Goal: Contribute content: Contribute content

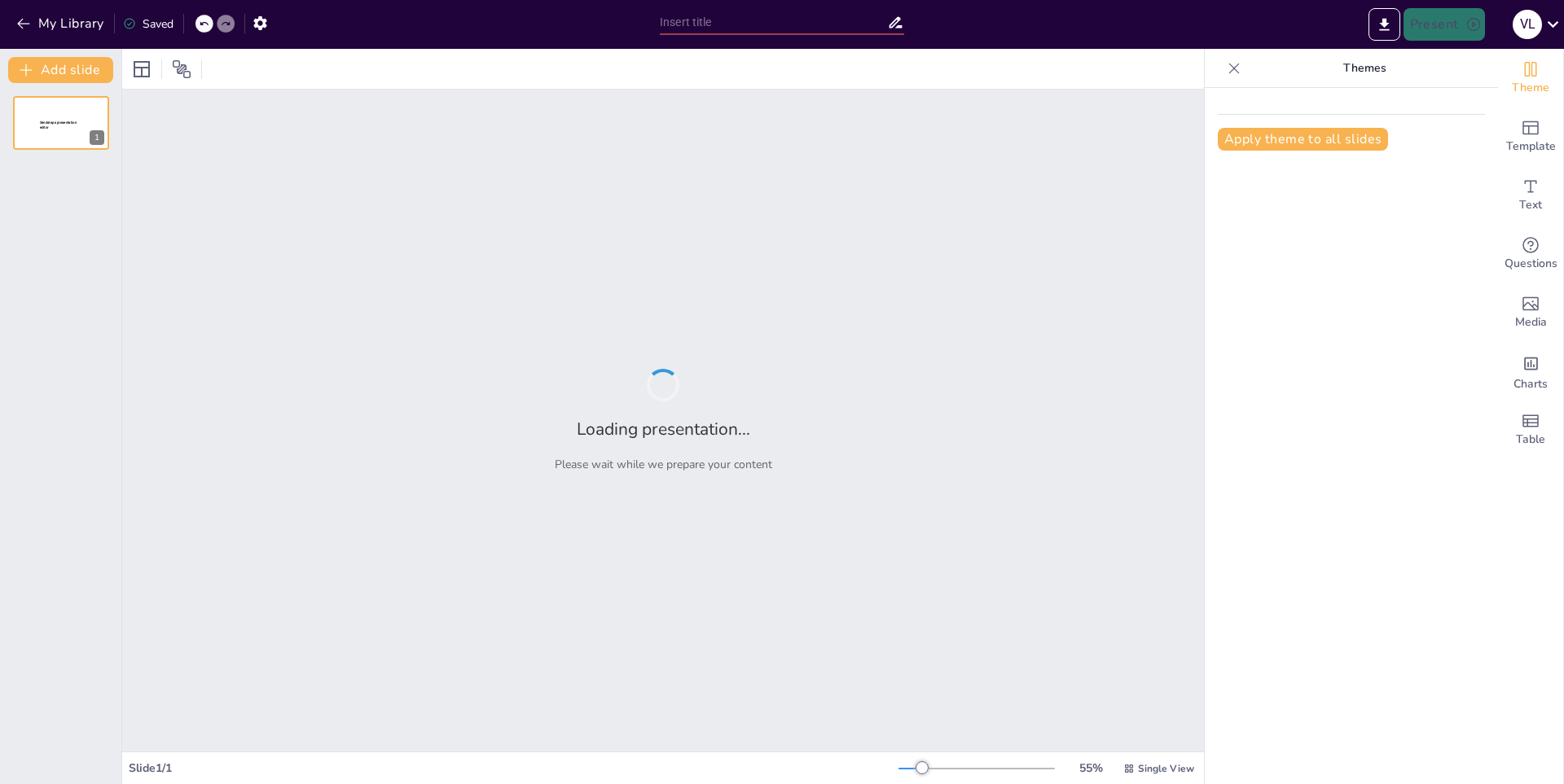
type input "Impacto de los Agujeros [DEMOGRAPHIC_DATA] en el Universo: Efectos Gravitaciona…"
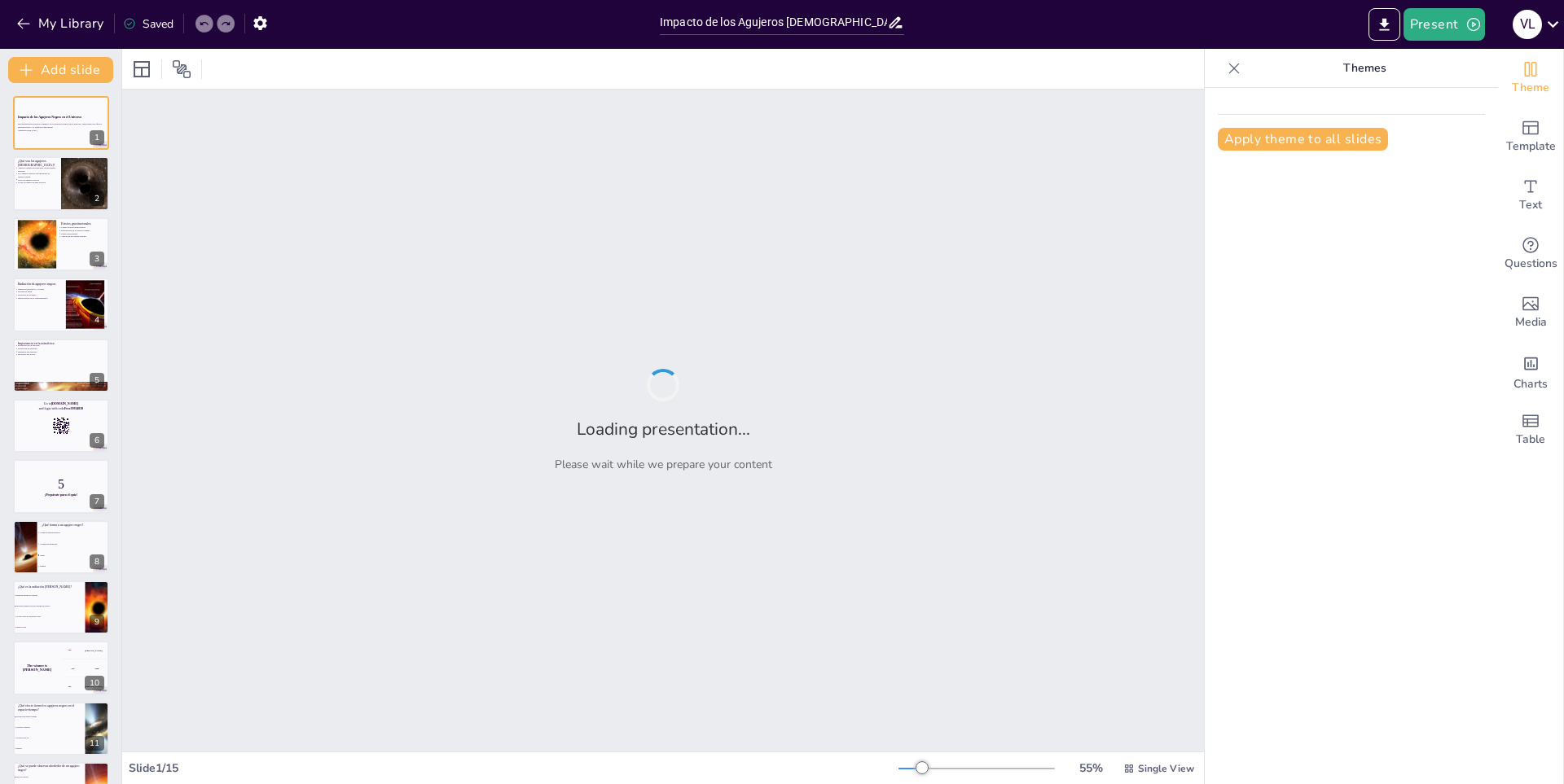
checkbox input "true"
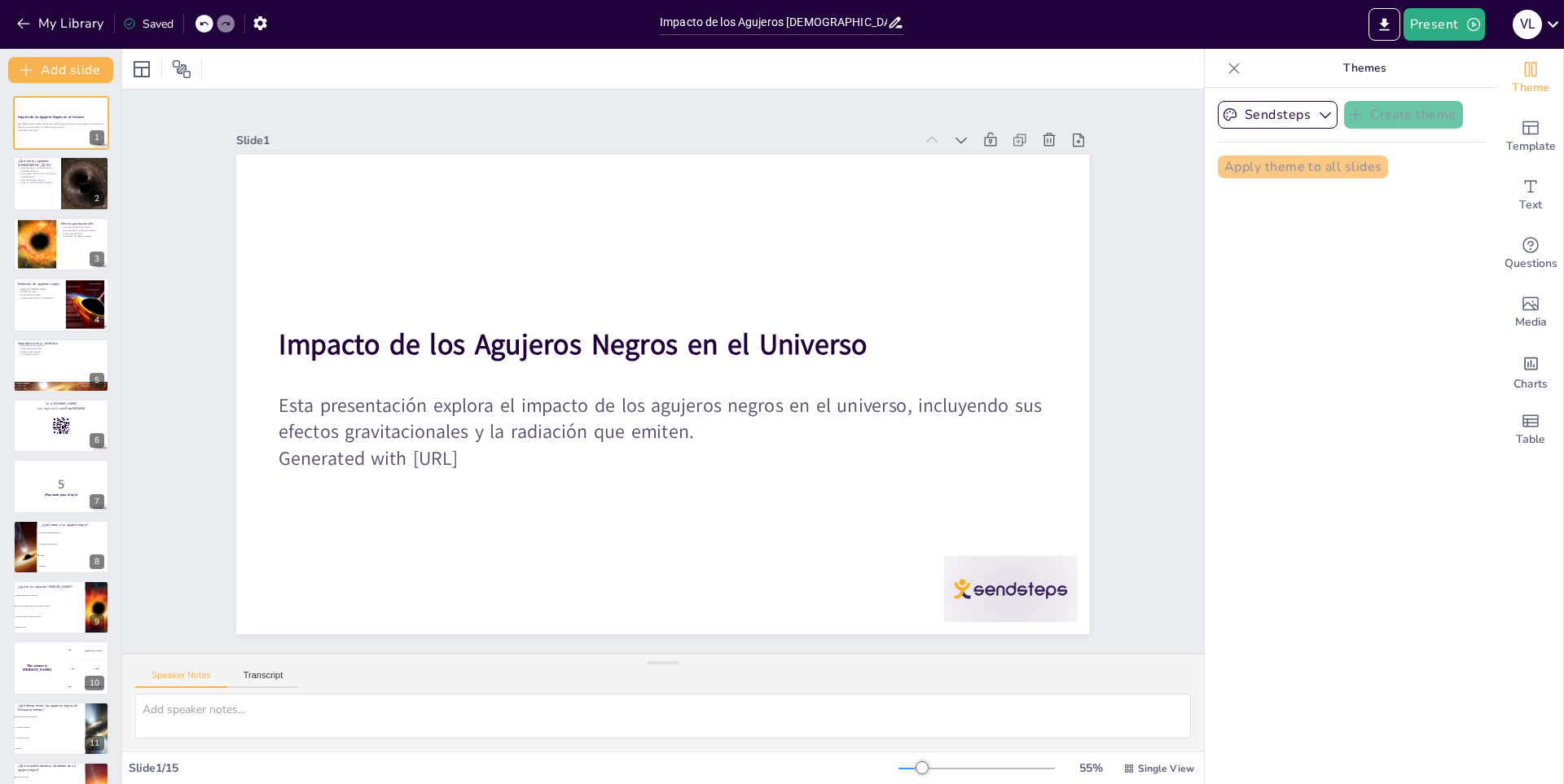
checkbox input "true"
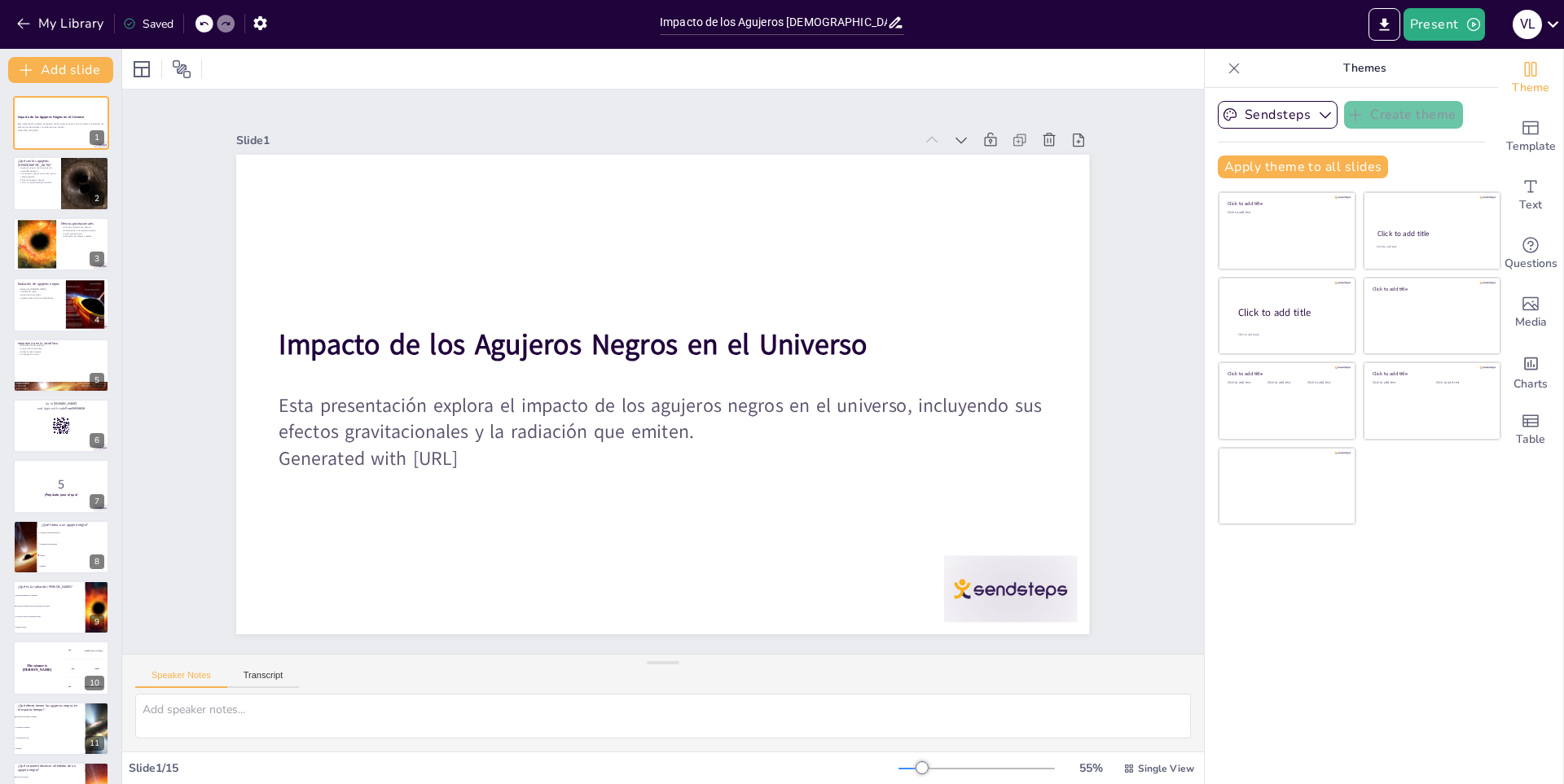
checkbox input "true"
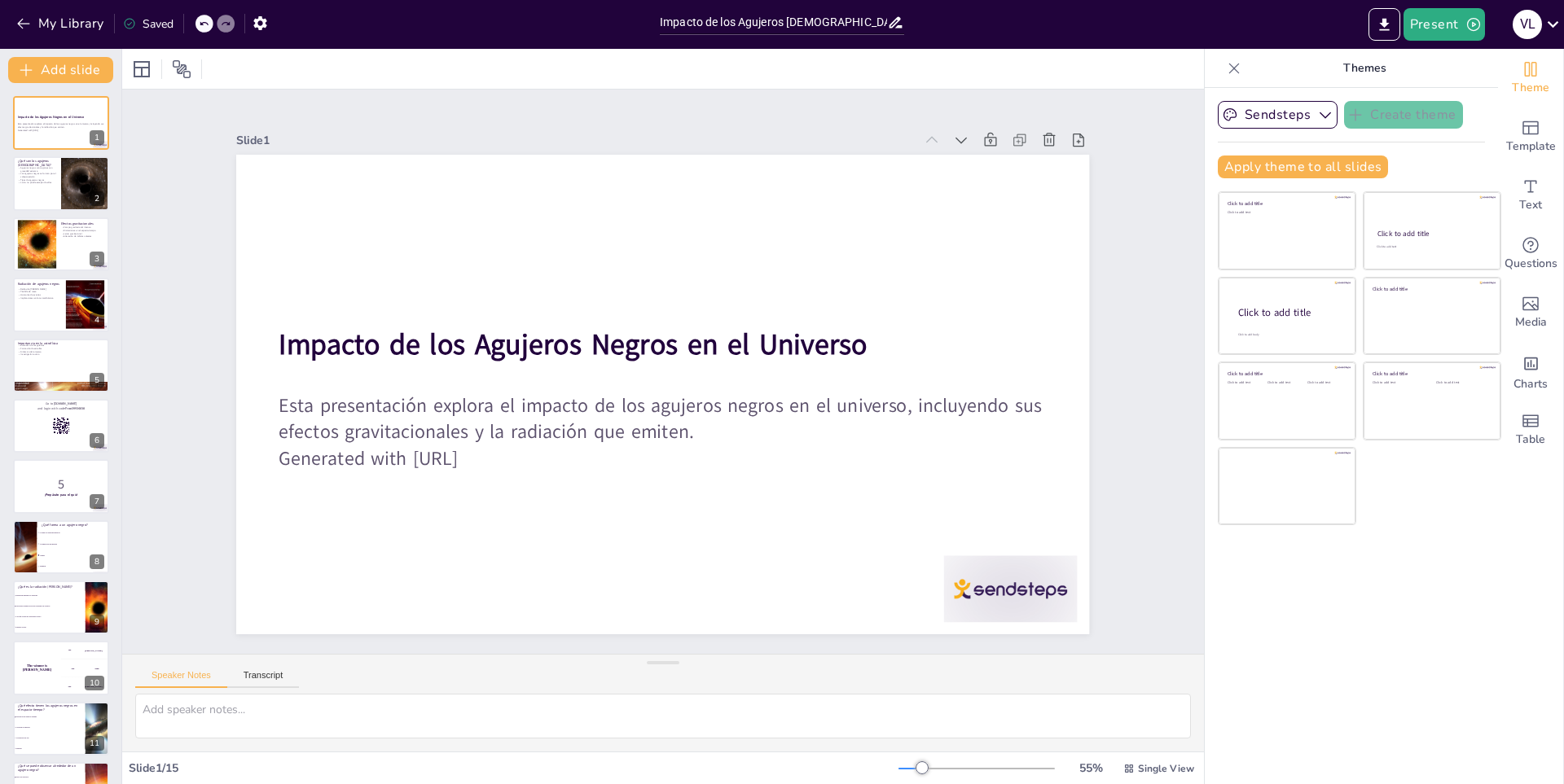
checkbox input "true"
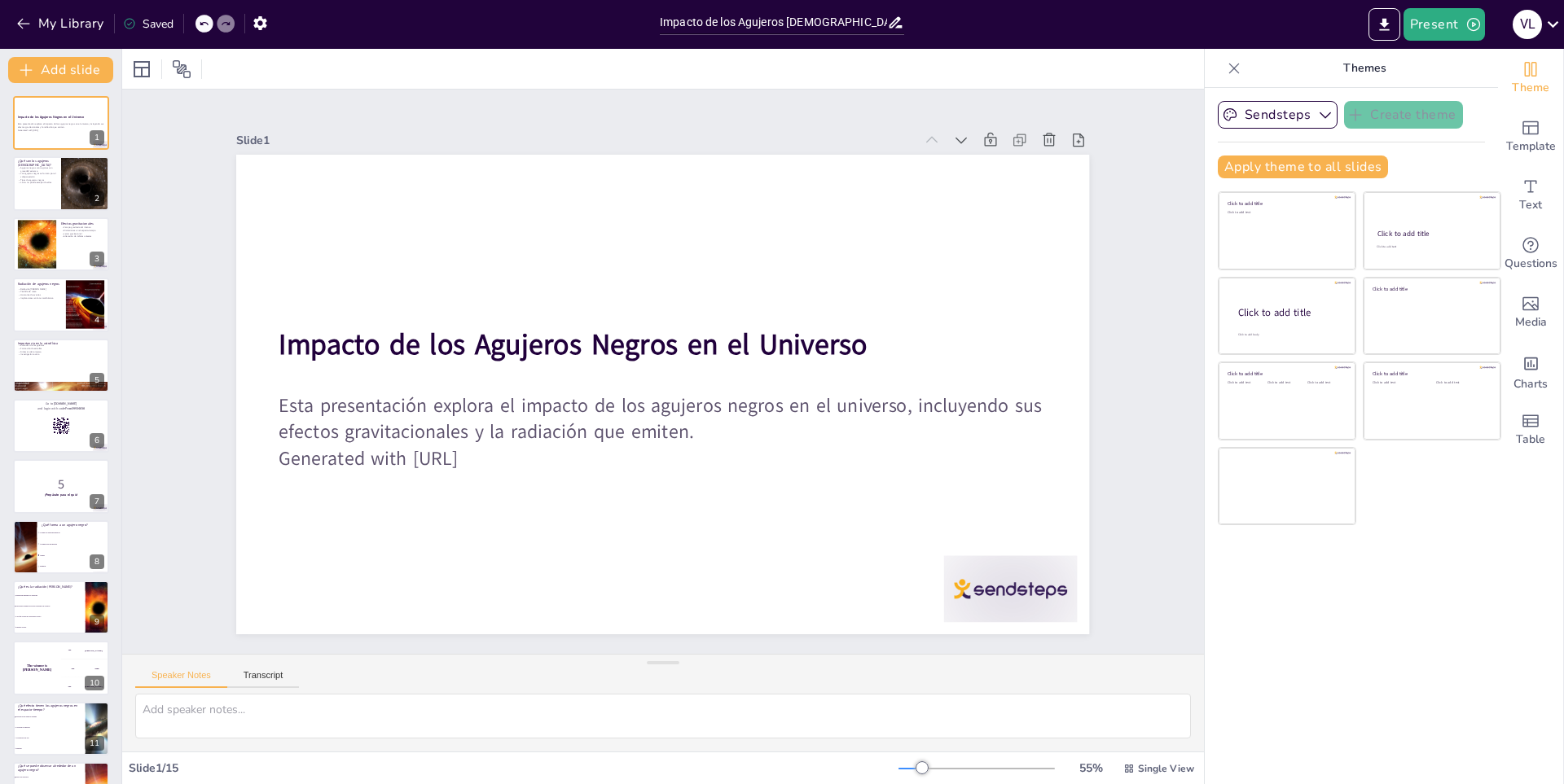
checkbox input "true"
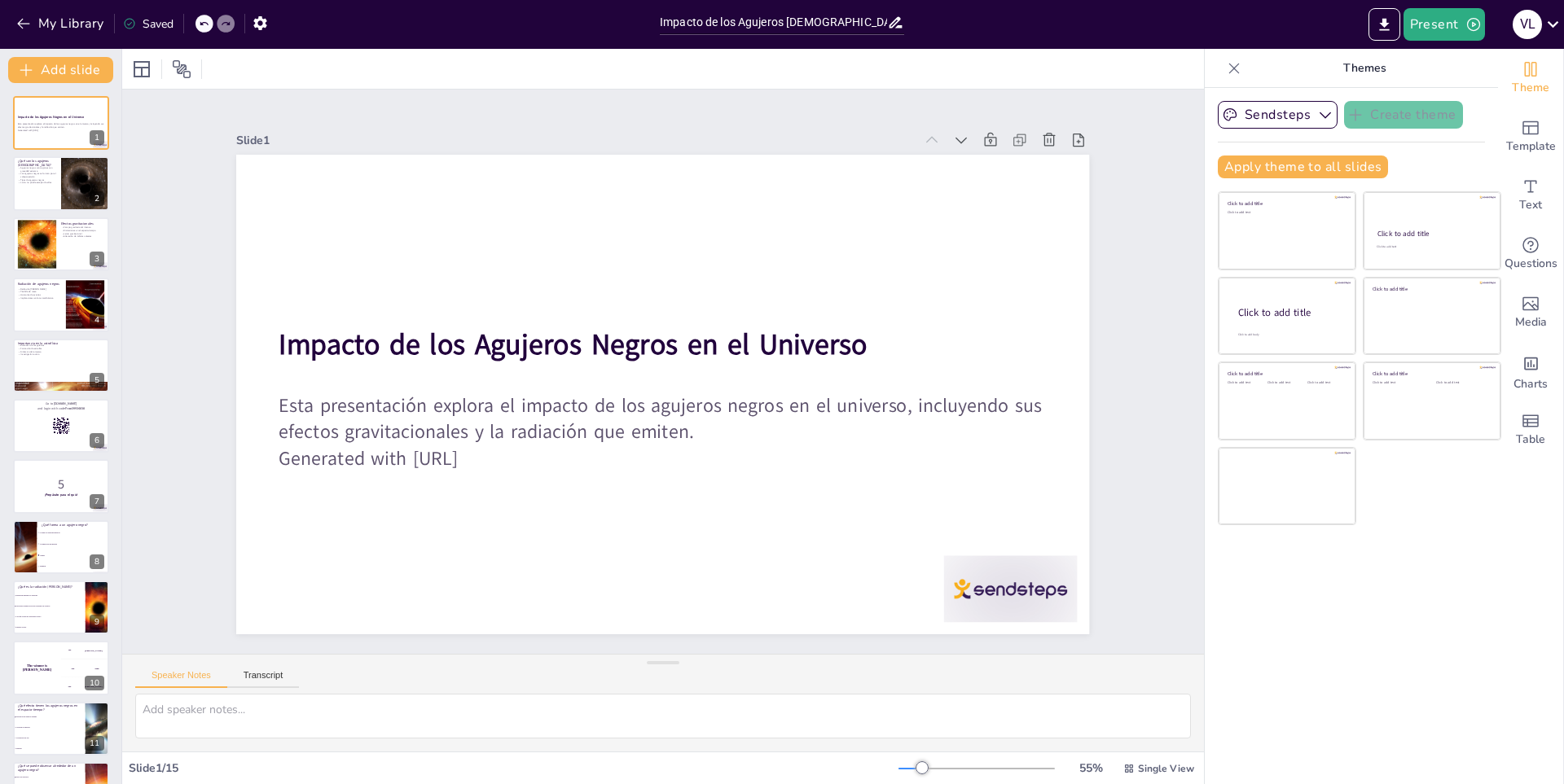
checkbox input "true"
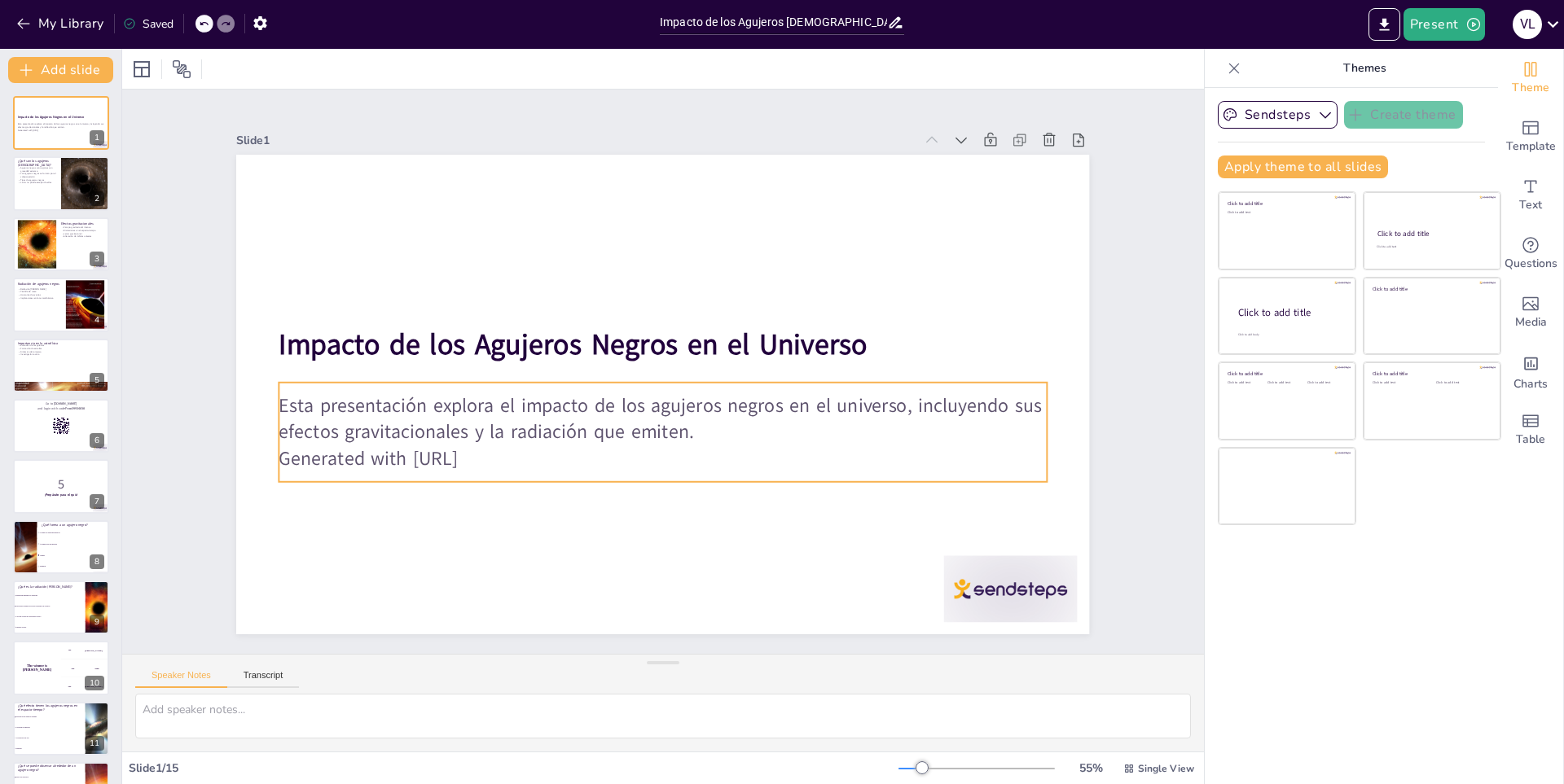
checkbox input "true"
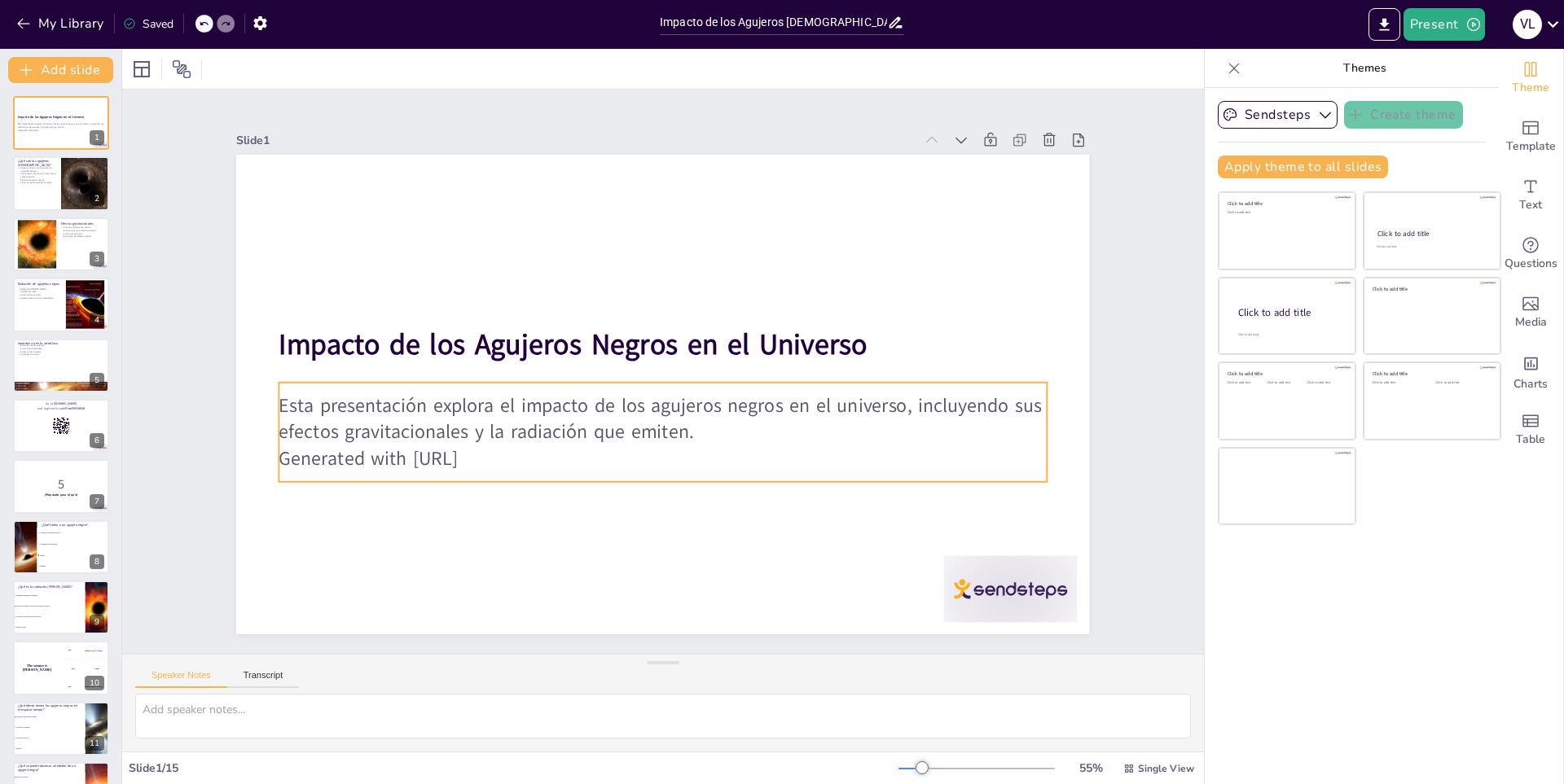
checkbox input "true"
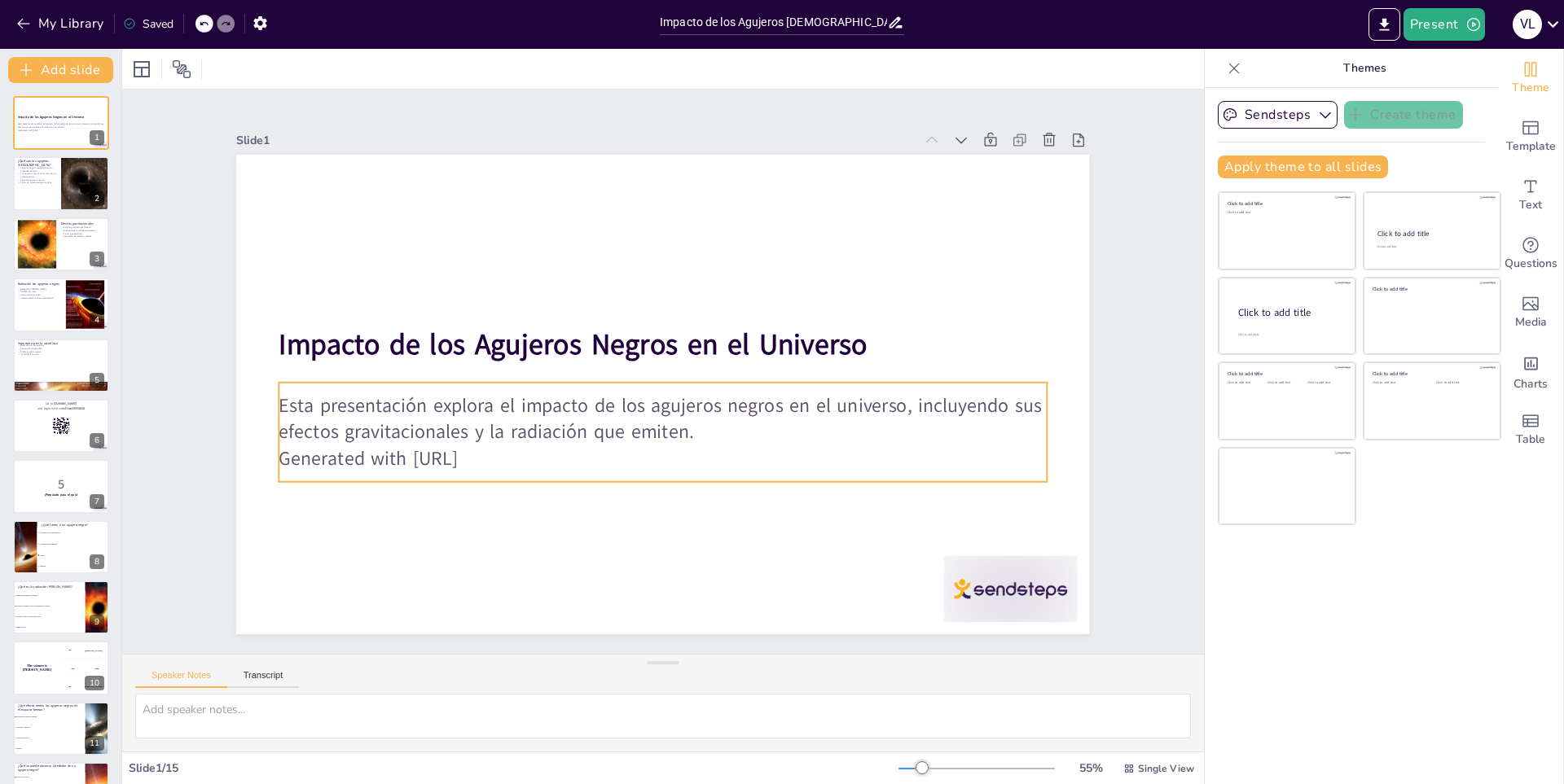
checkbox input "true"
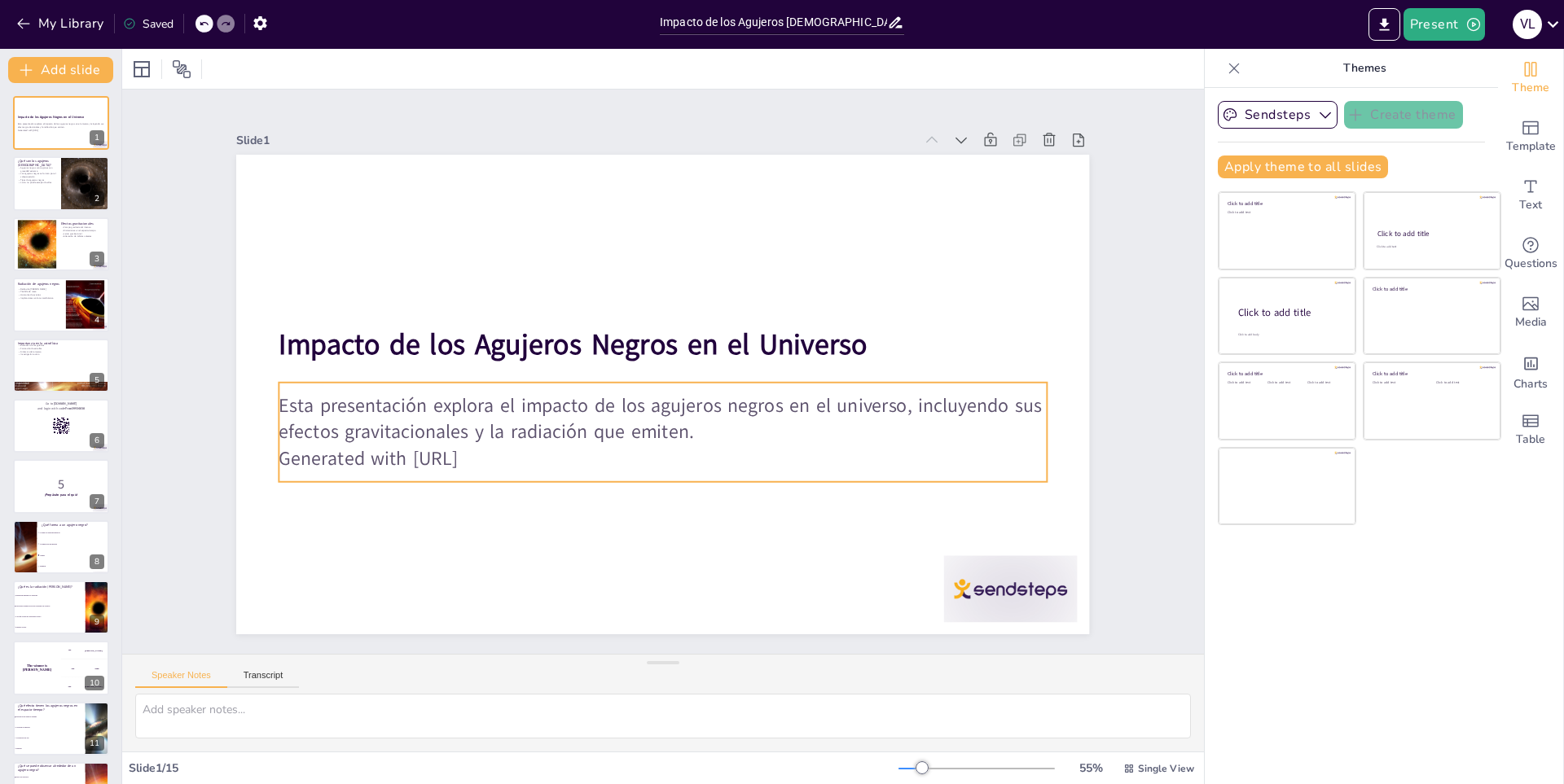
checkbox input "true"
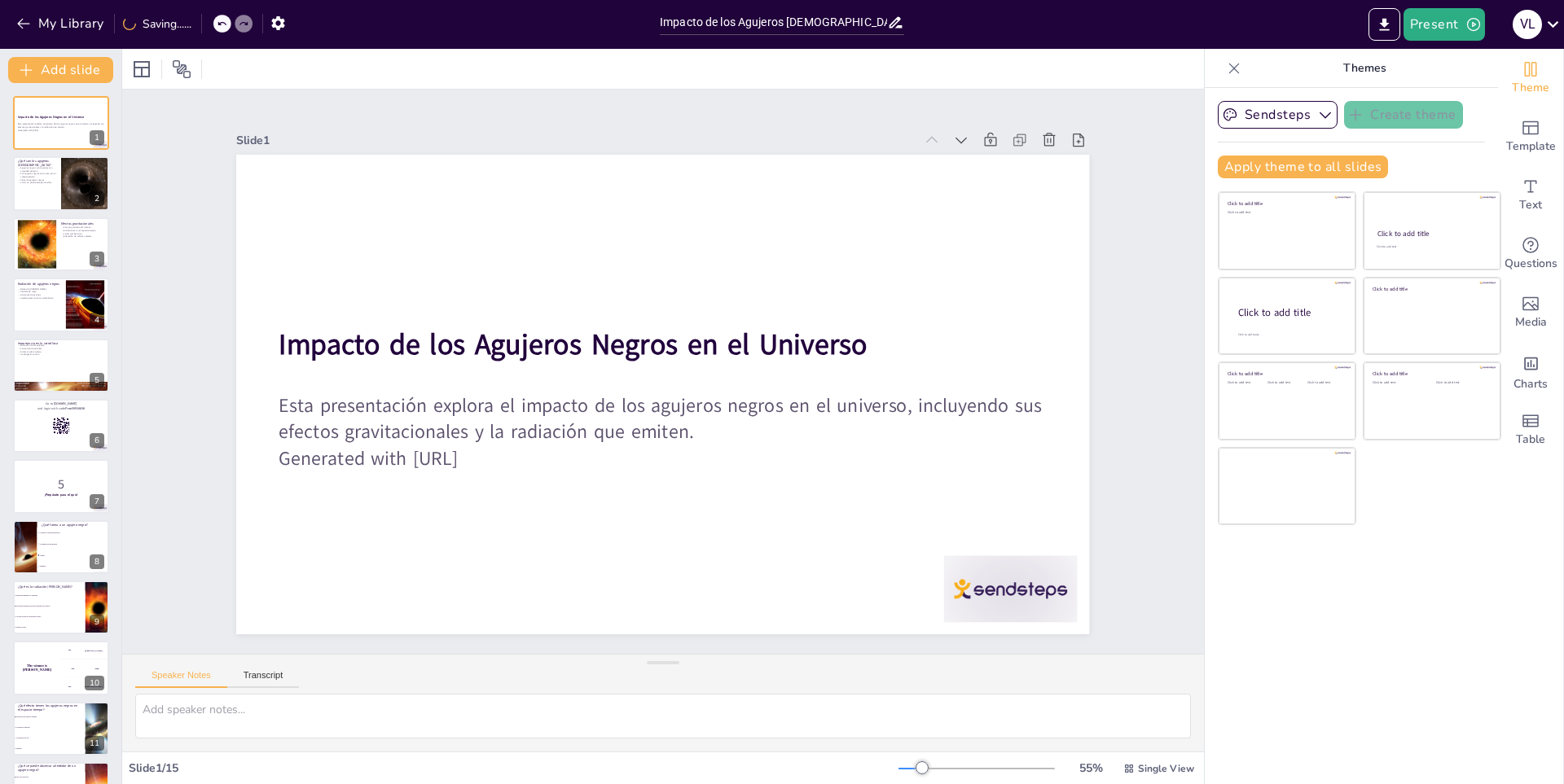
checkbox input "true"
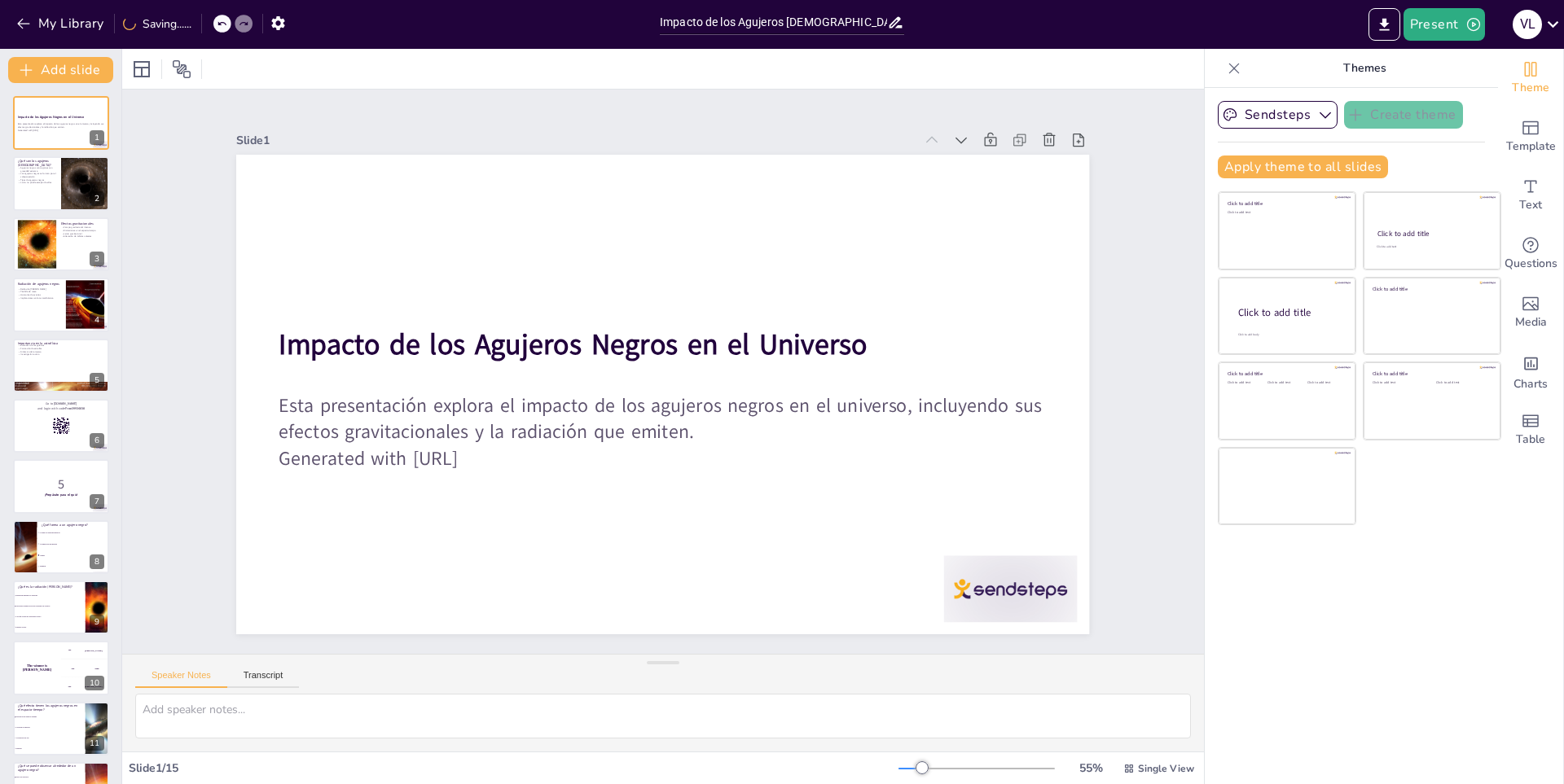
checkbox input "true"
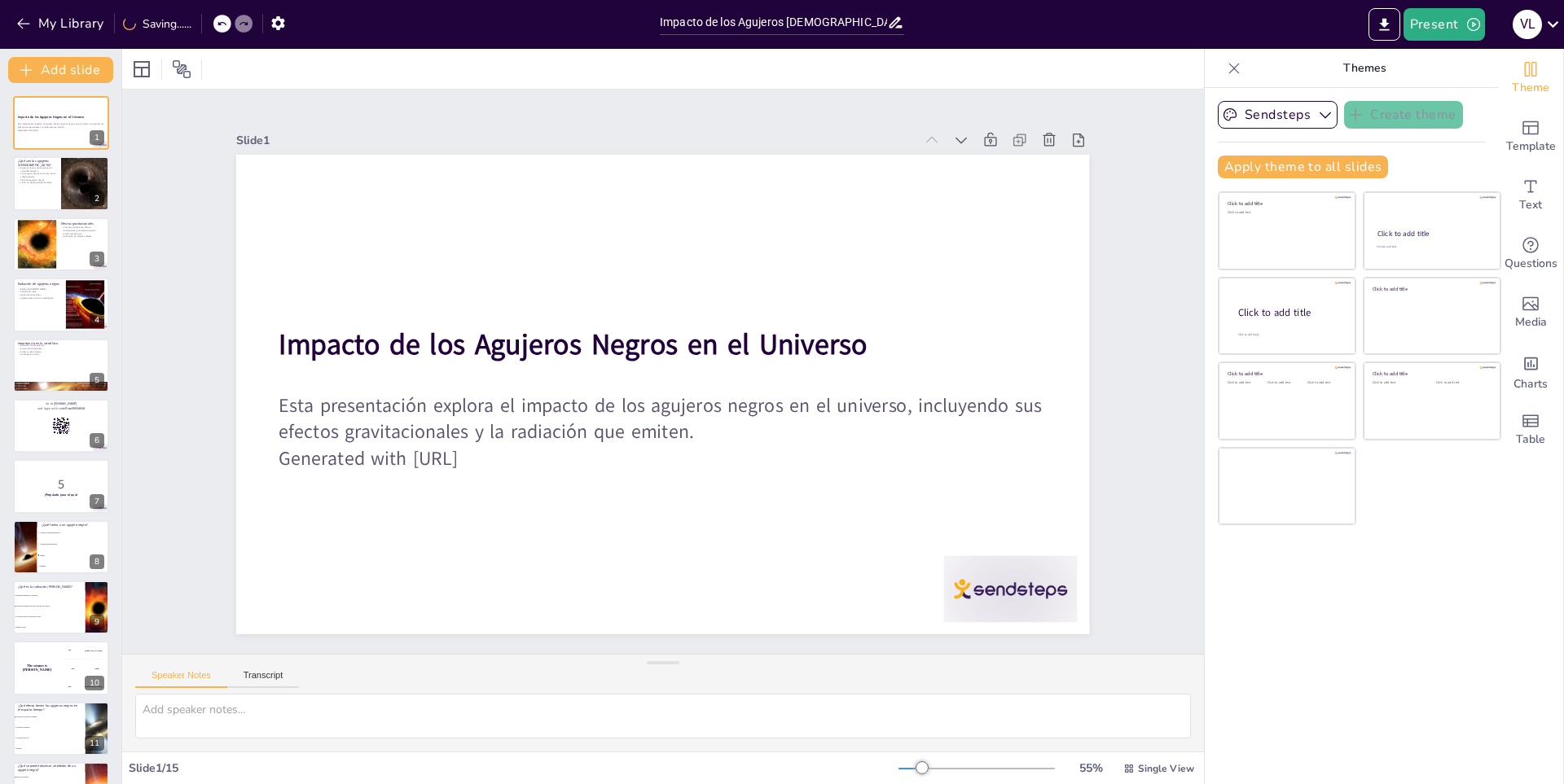
checkbox input "true"
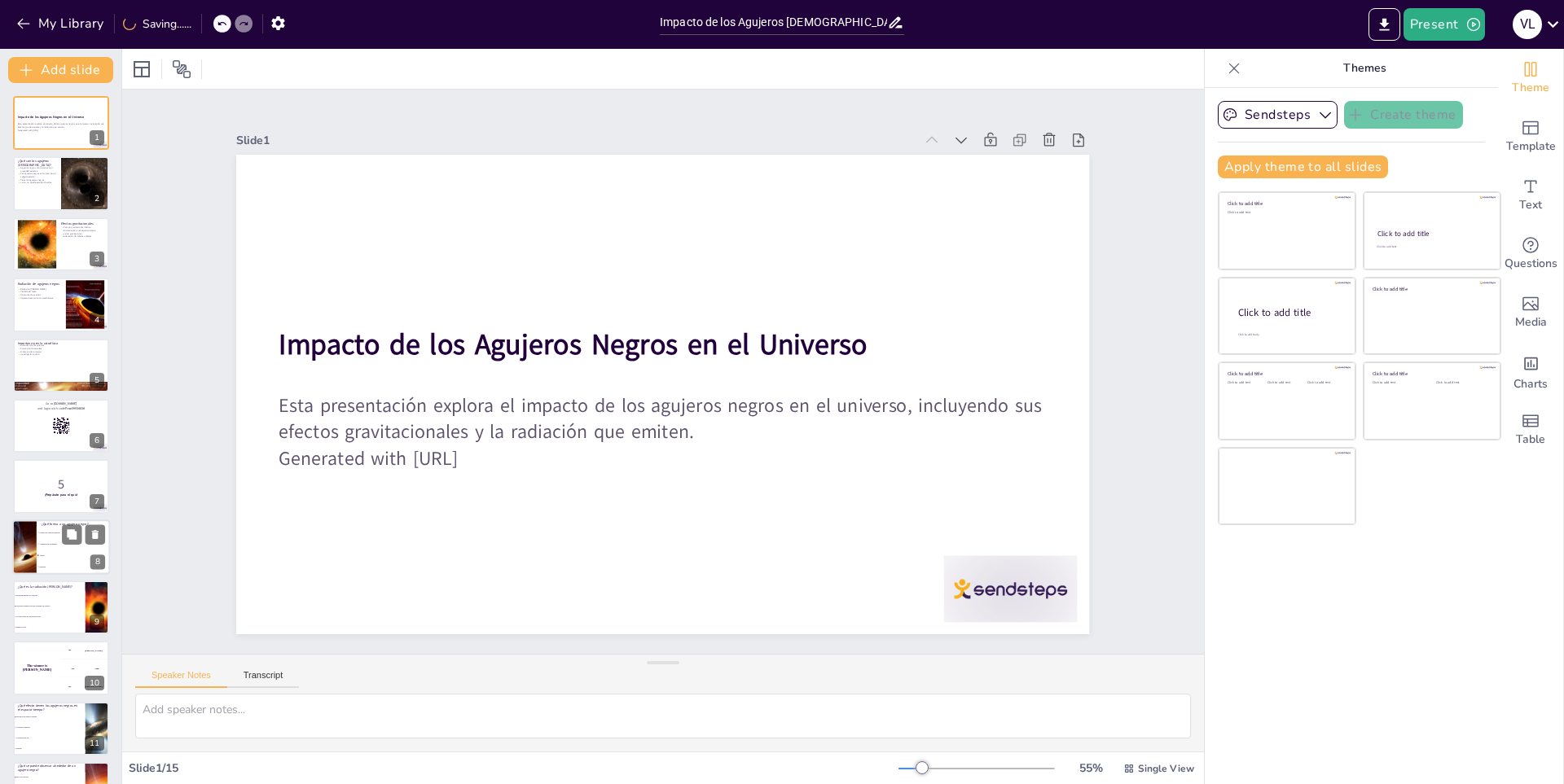
checkbox input "true"
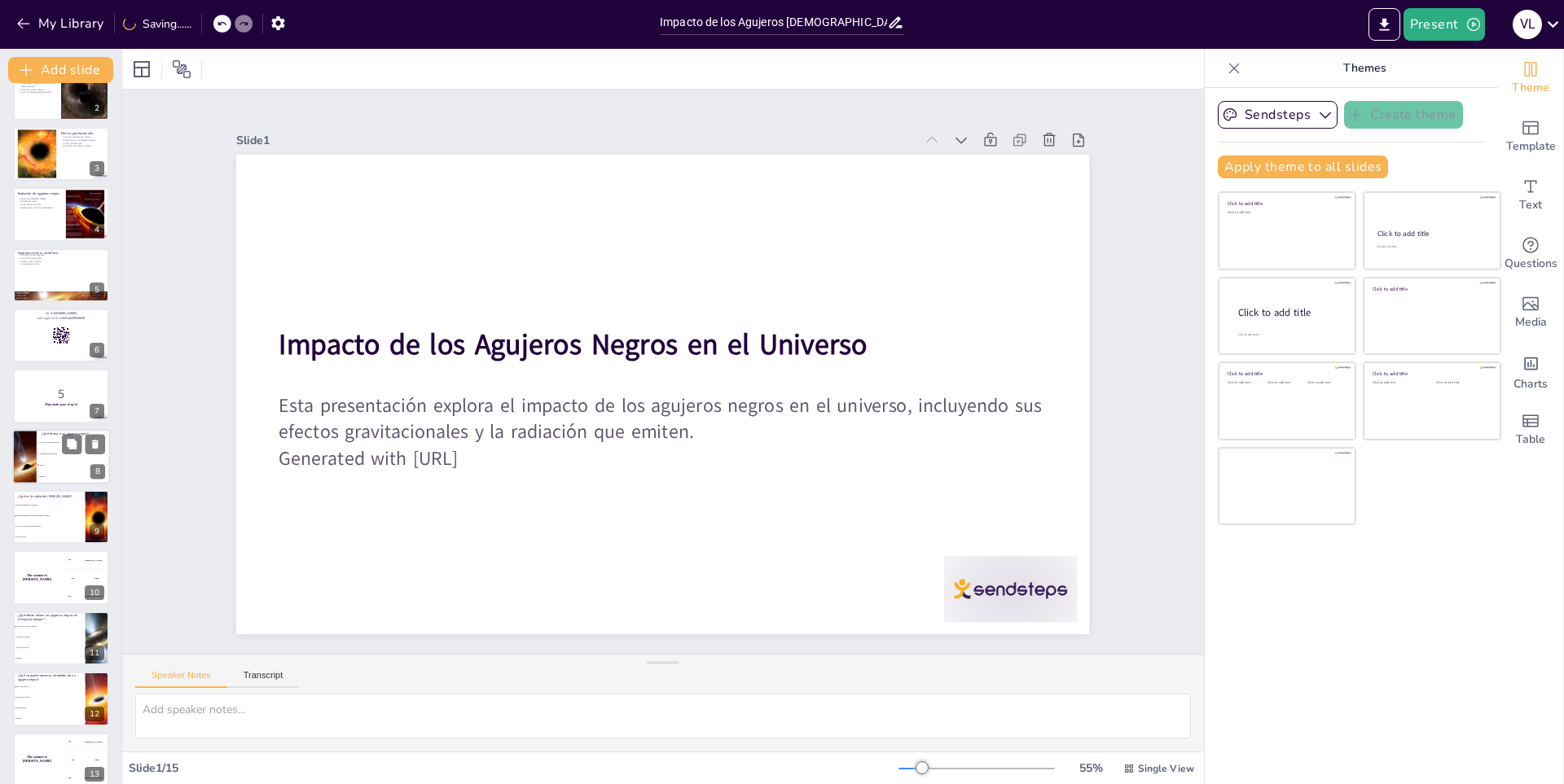
checkbox input "true"
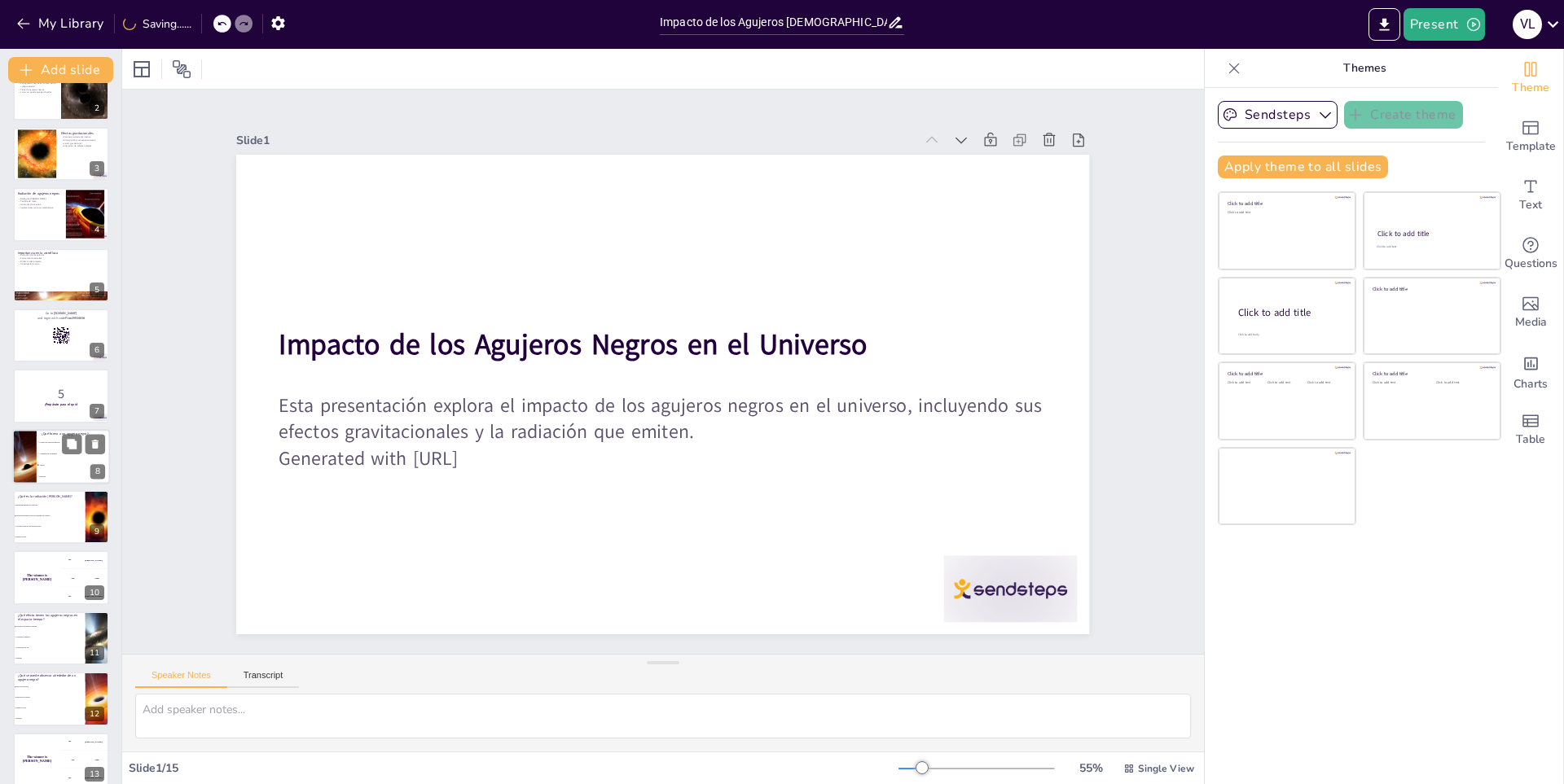
scroll to position [227, 0]
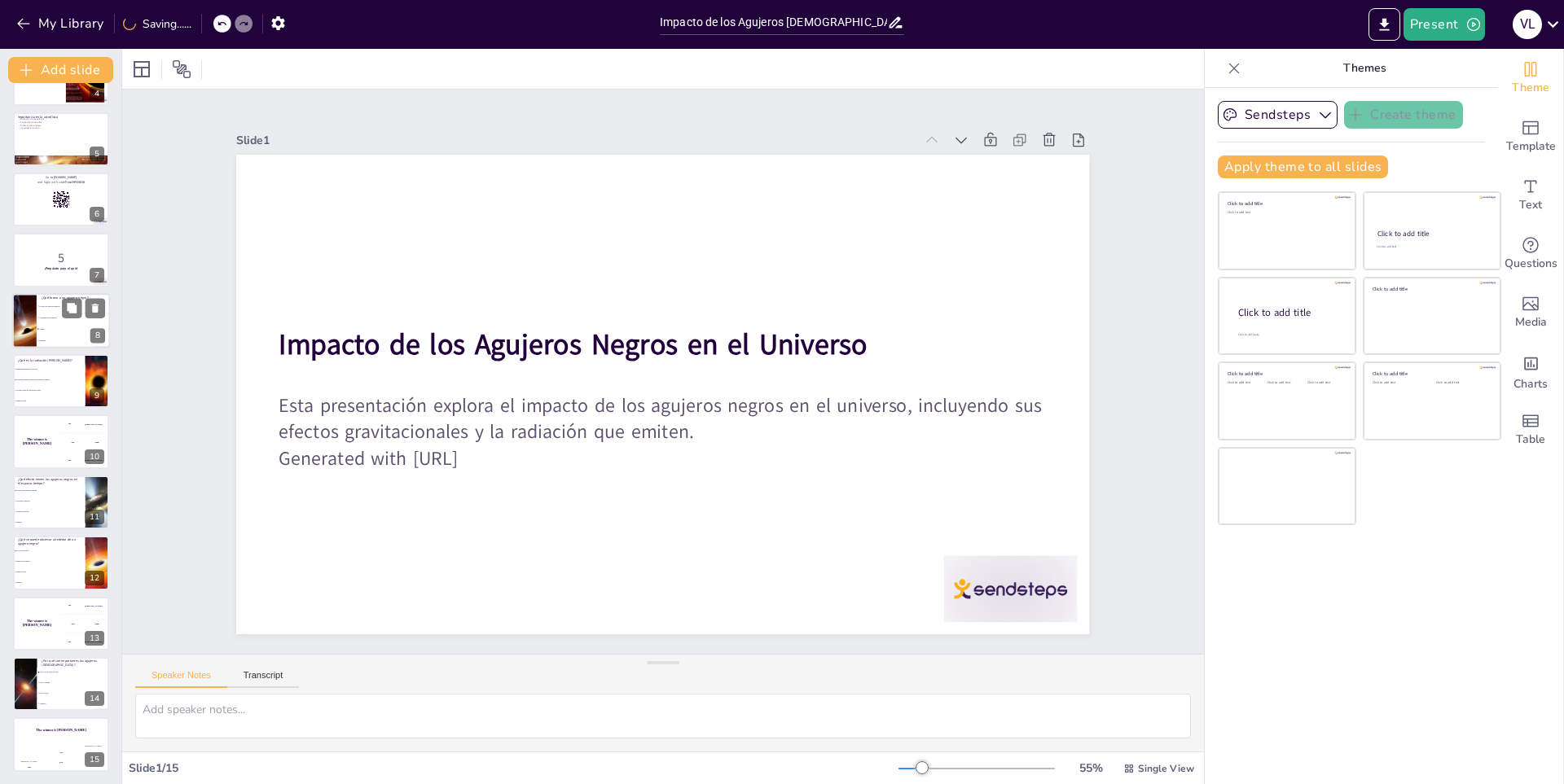
checkbox input "true"
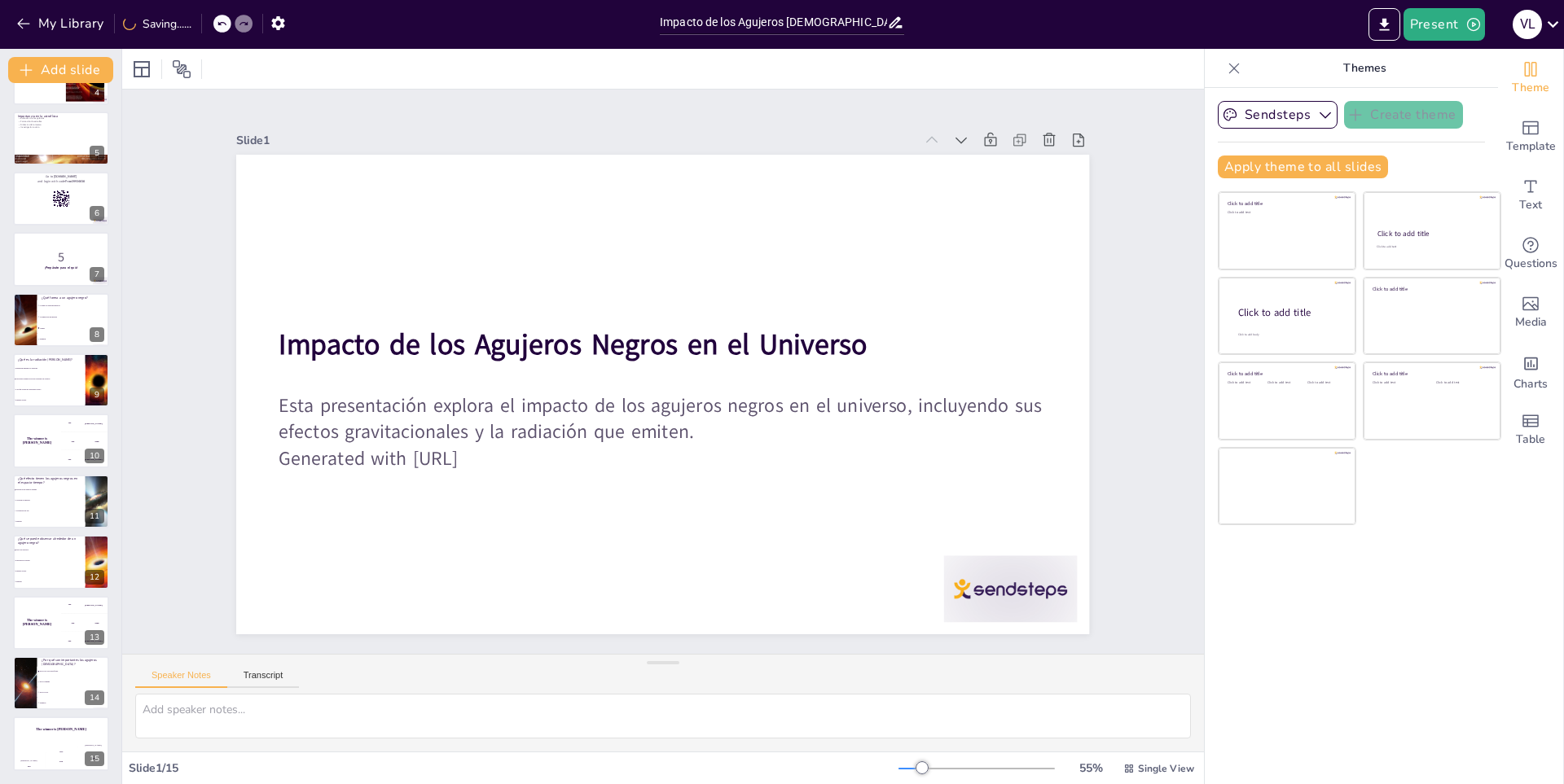
checkbox input "true"
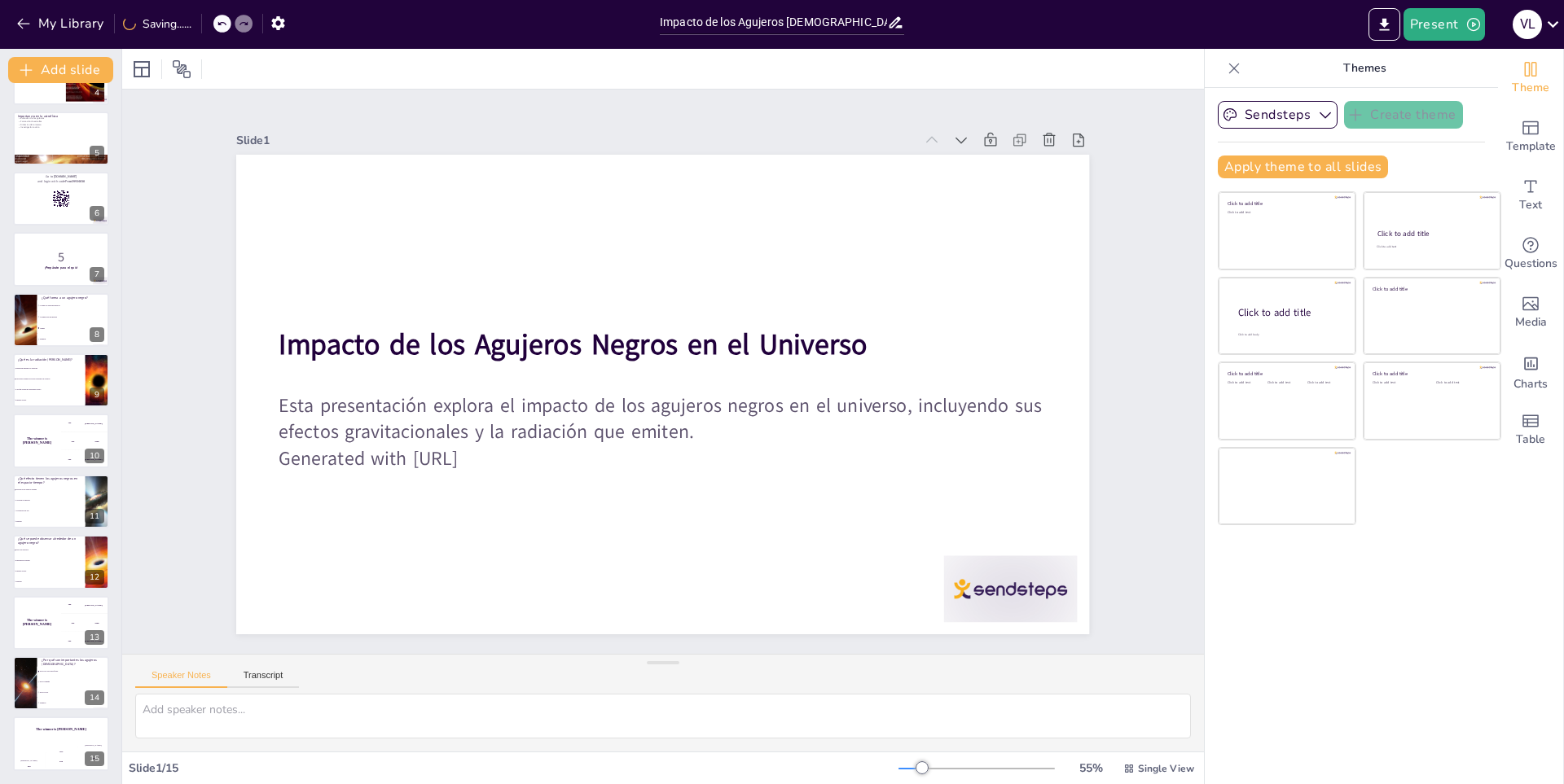
checkbox input "true"
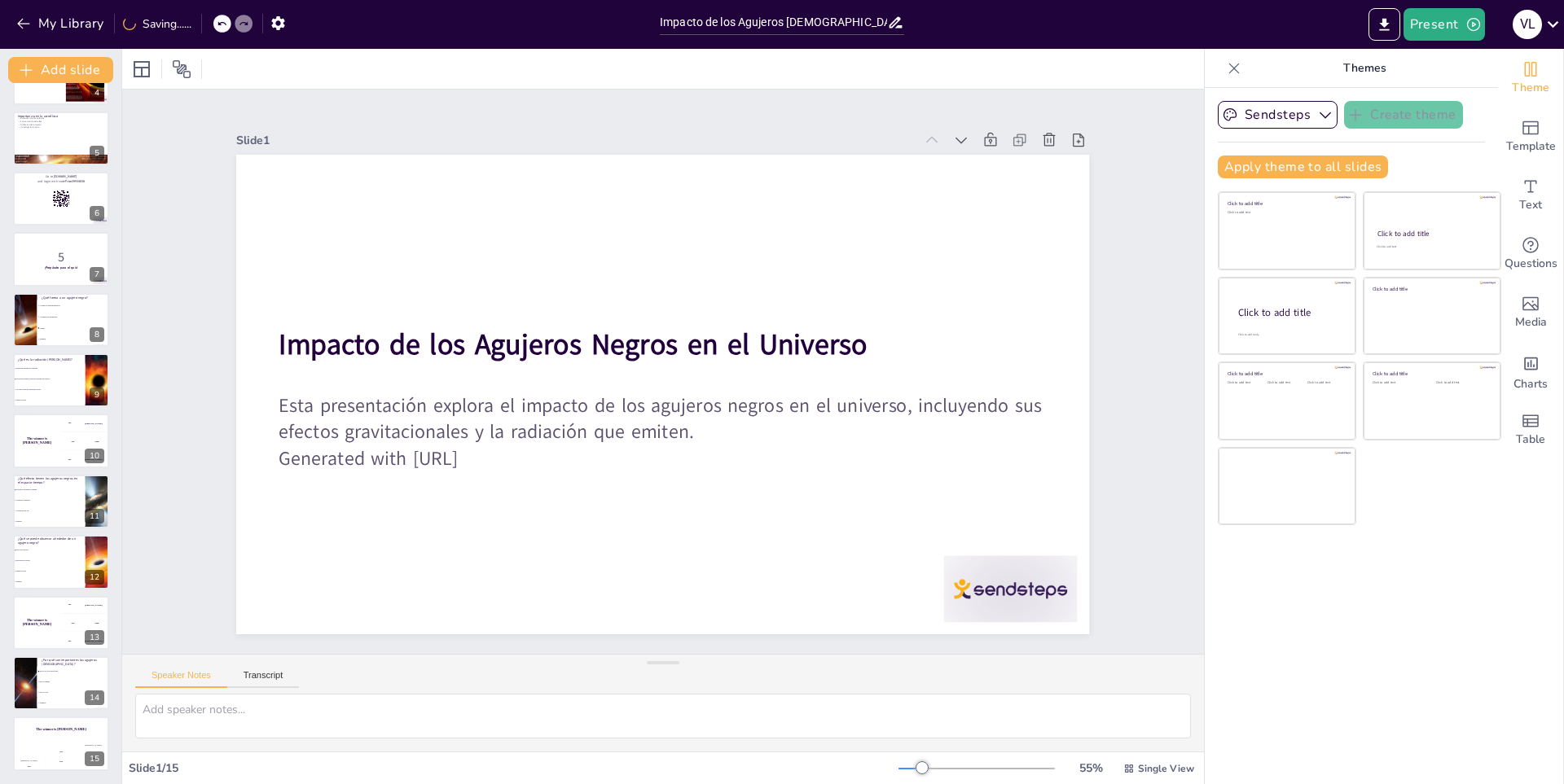
checkbox input "true"
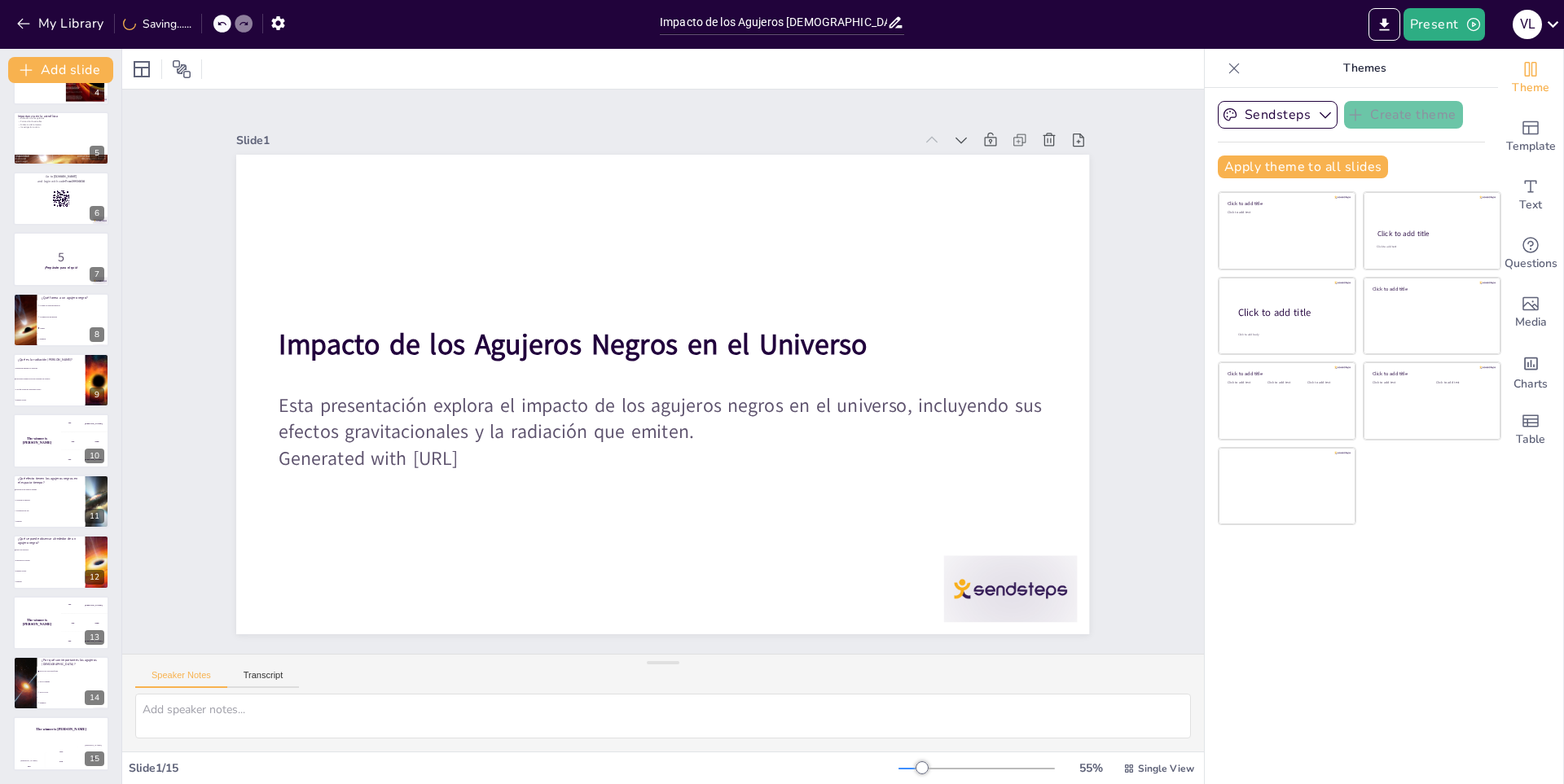
checkbox input "true"
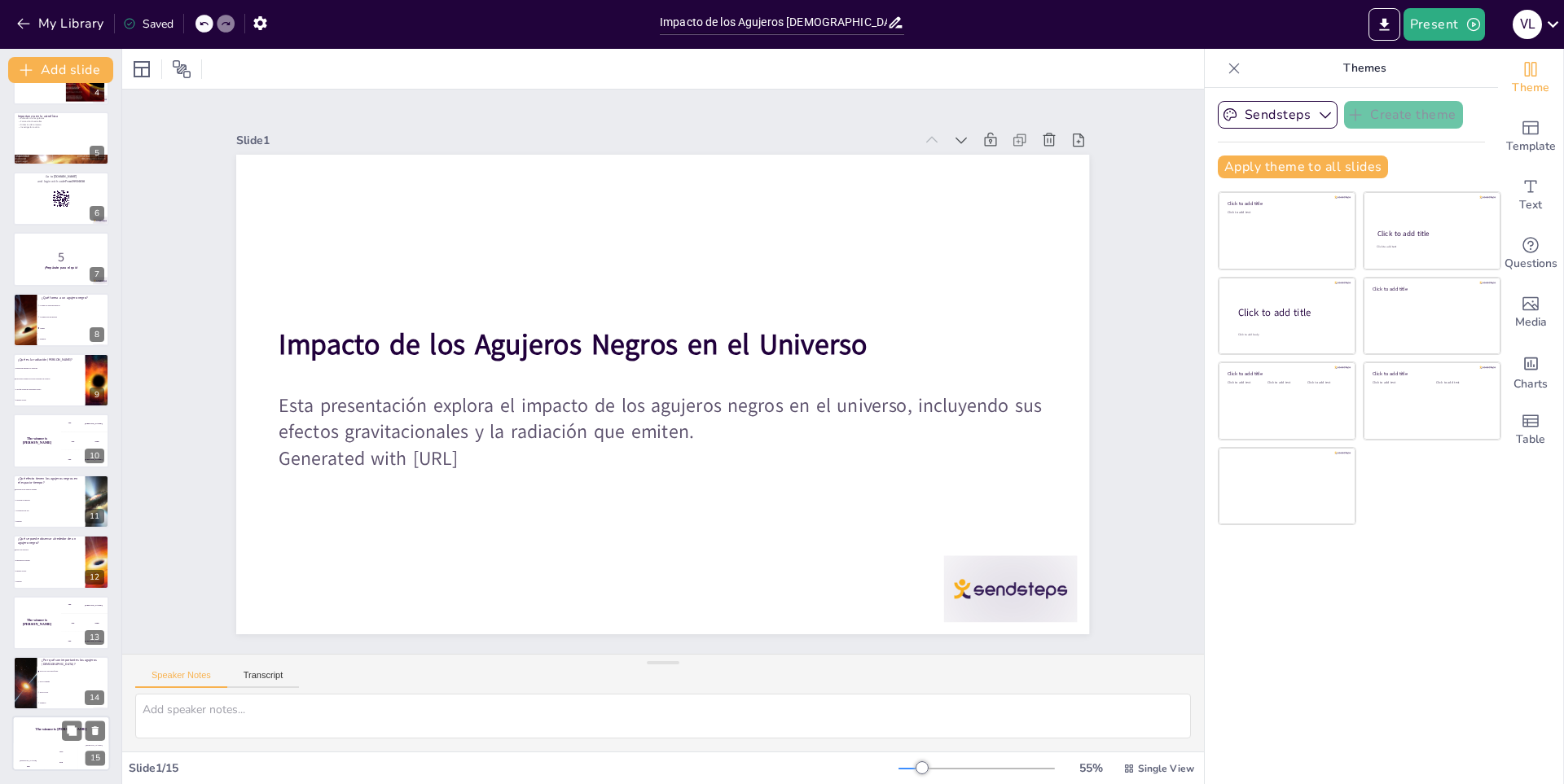
checkbox input "true"
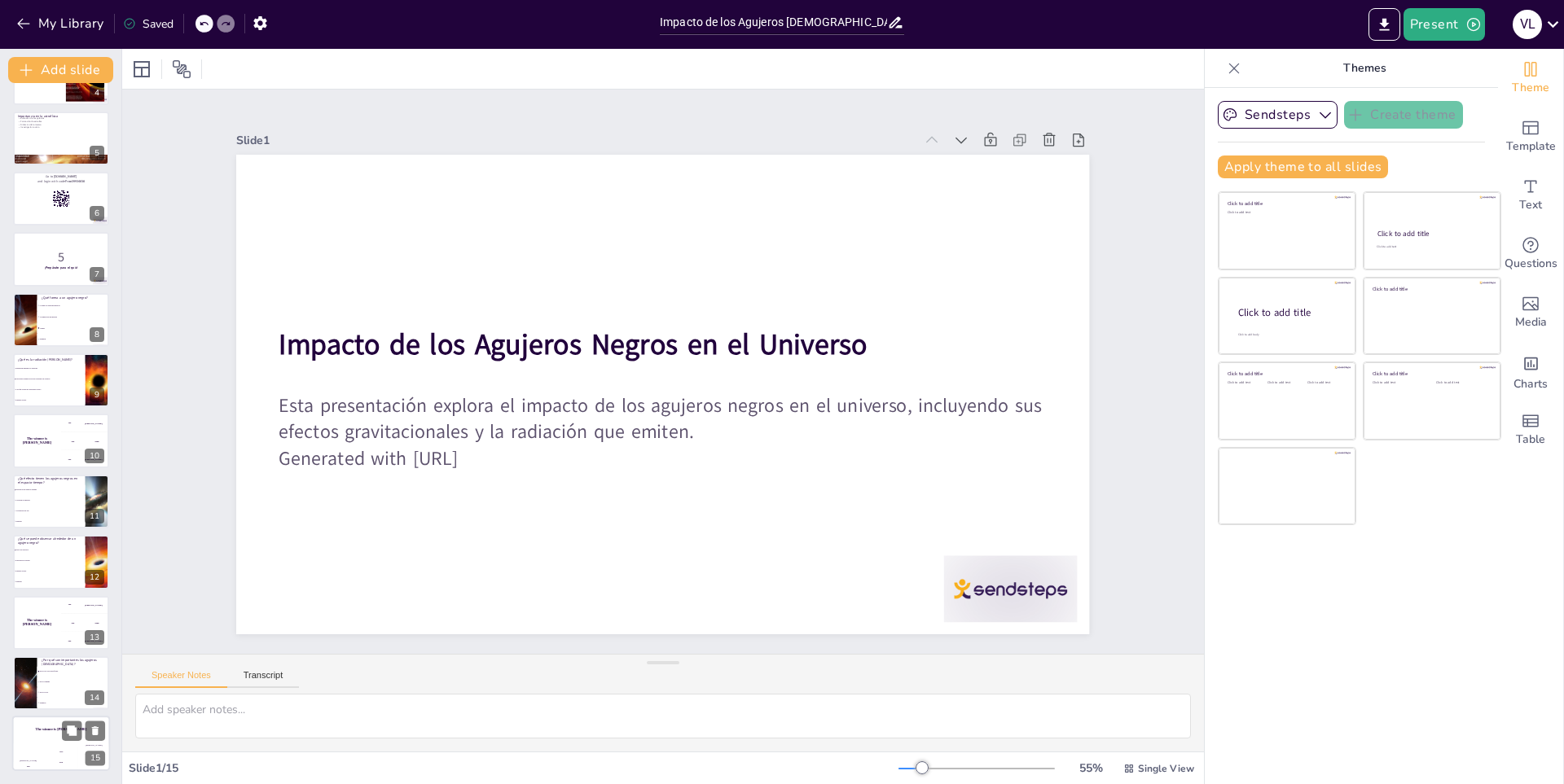
checkbox input "true"
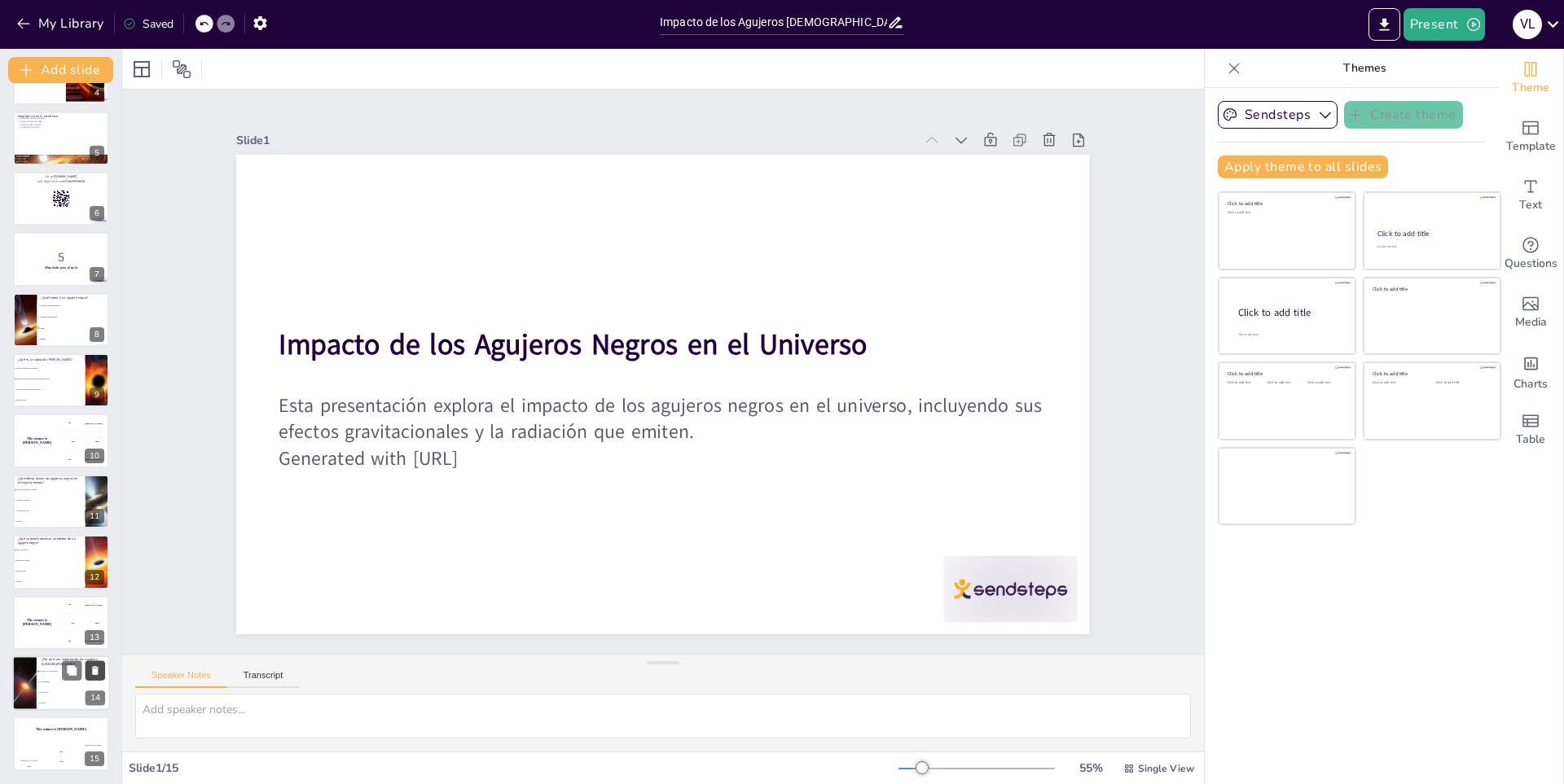
drag, startPoint x: 62, startPoint y: 721, endPoint x: 90, endPoint y: 724, distance: 28.2
click at [90, 724] on button at bounding box center [94, 732] width 20 height 20
type textarea "La respuesta correcta es "Por su rol en la astrofísica", que se refiere a la im…"
checkbox input "true"
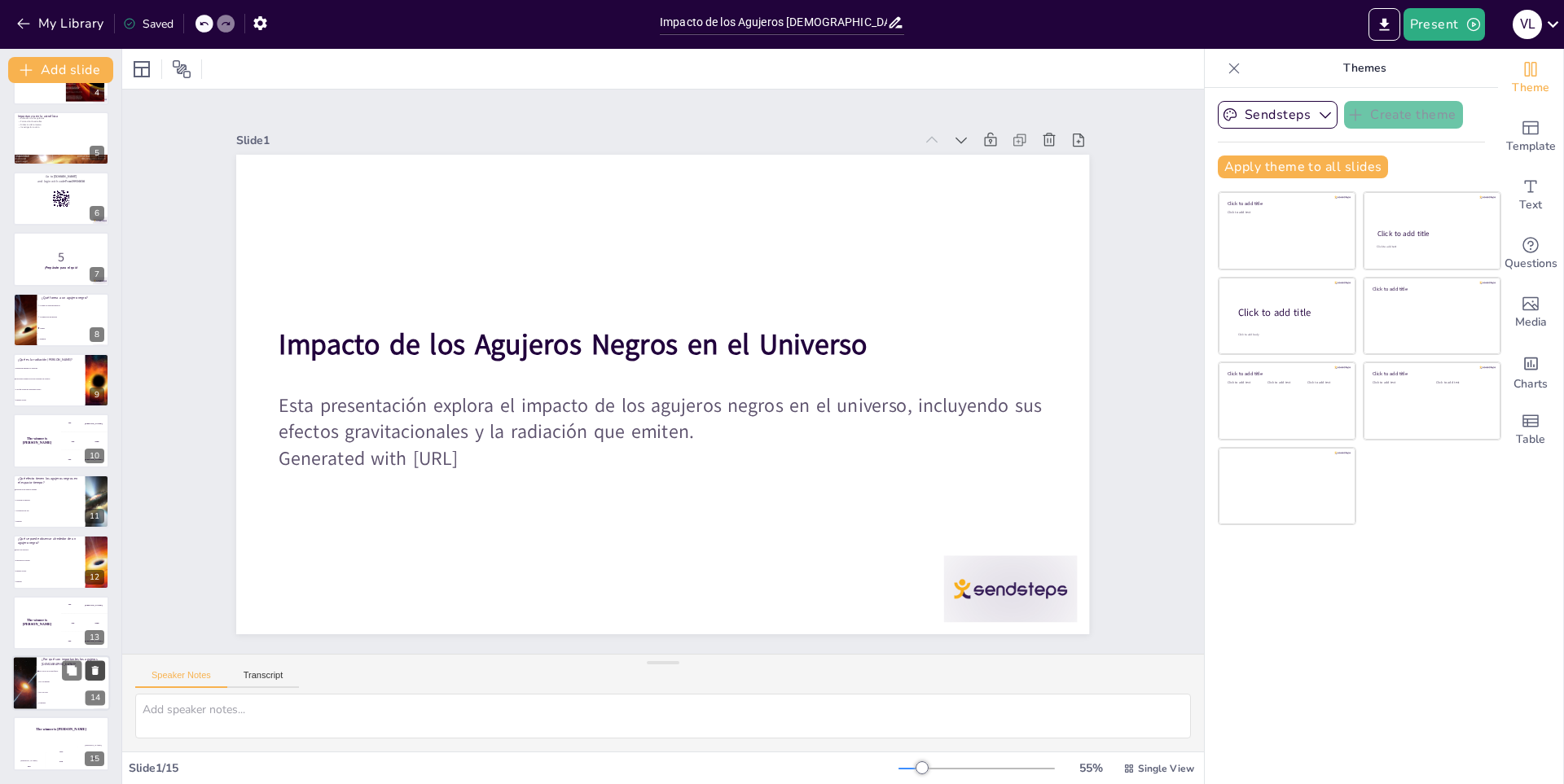
checkbox input "true"
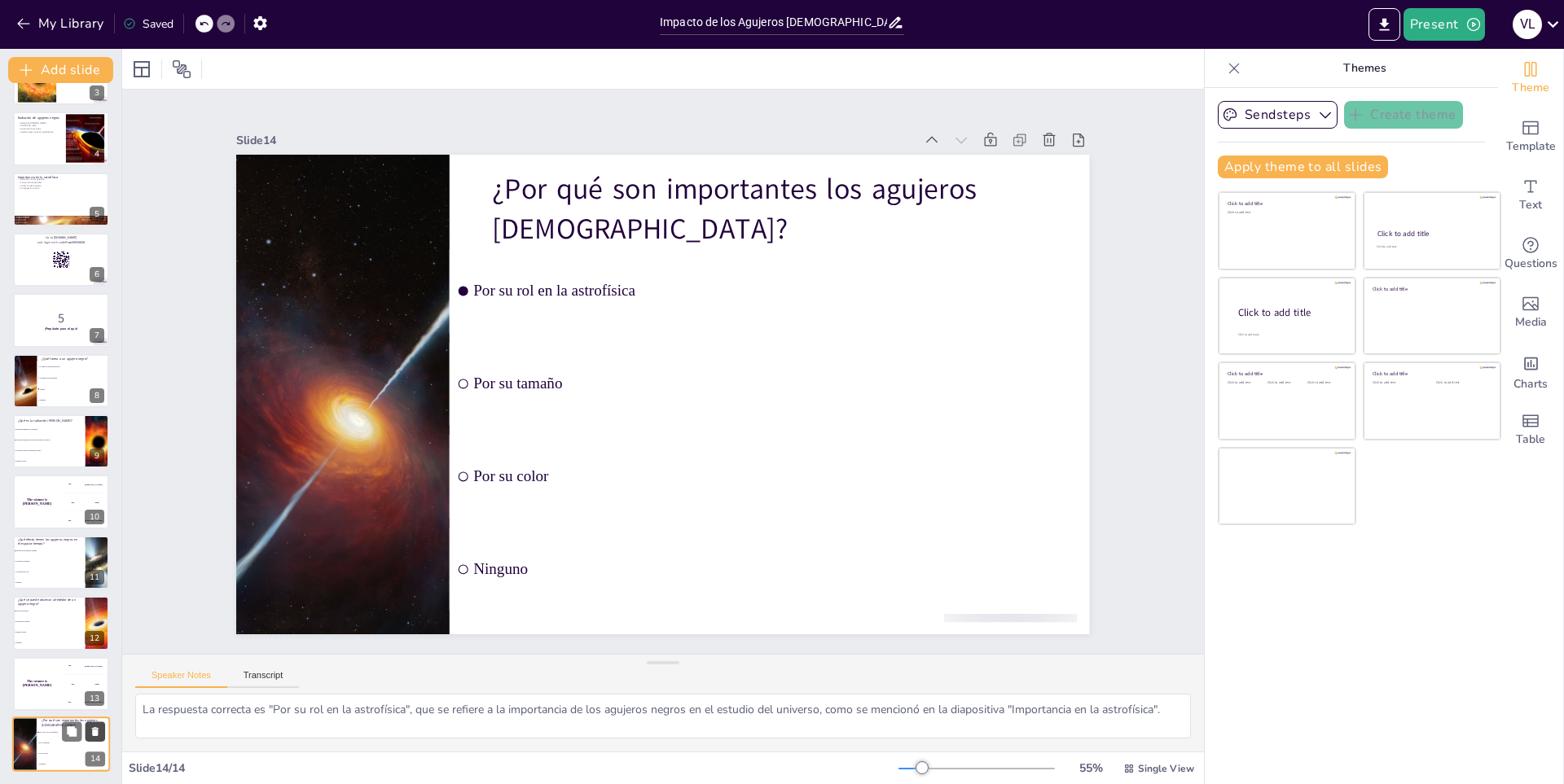
checkbox input "true"
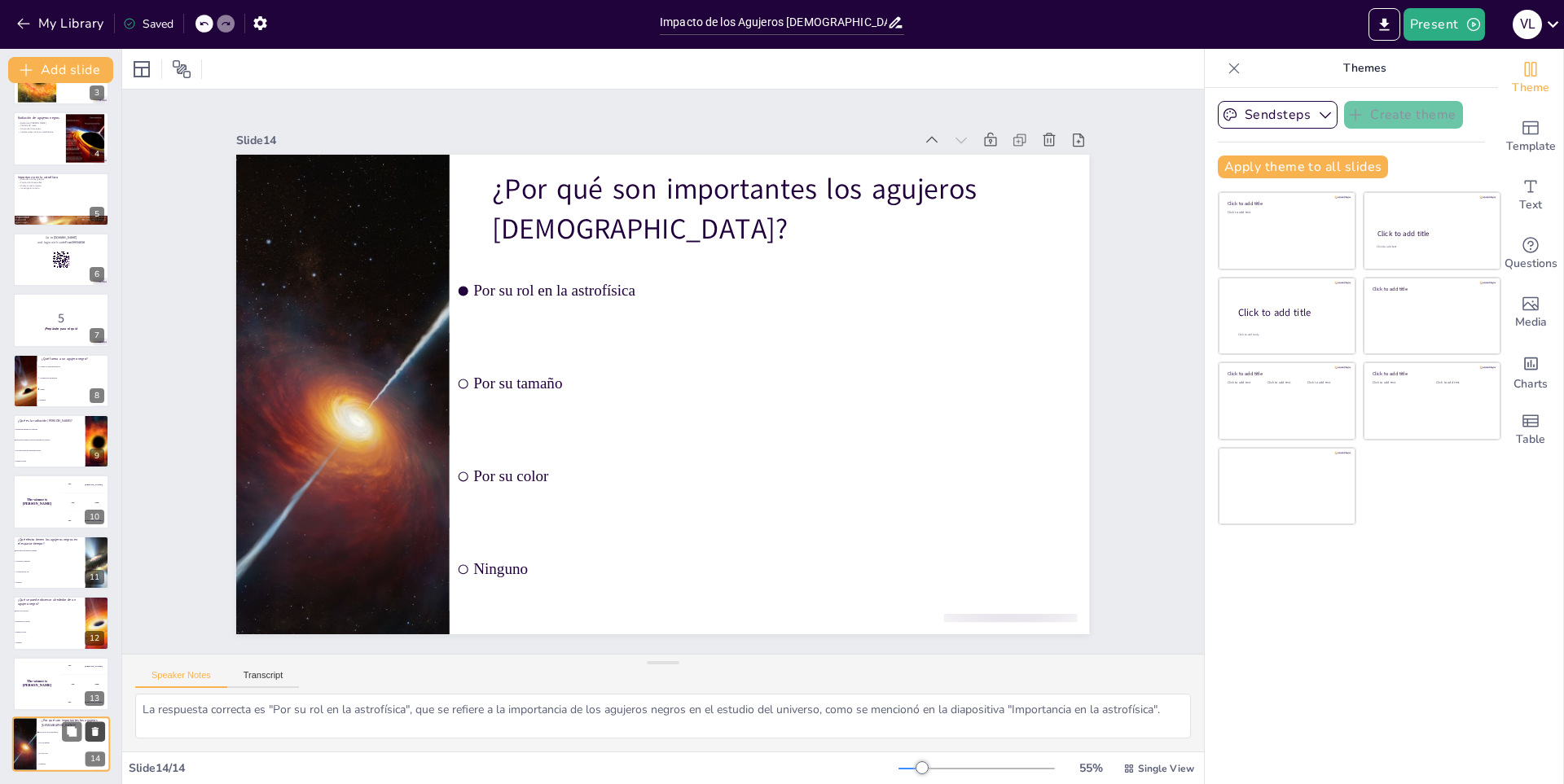
checkbox input "true"
click at [90, 724] on button at bounding box center [95, 732] width 20 height 20
checkbox input "true"
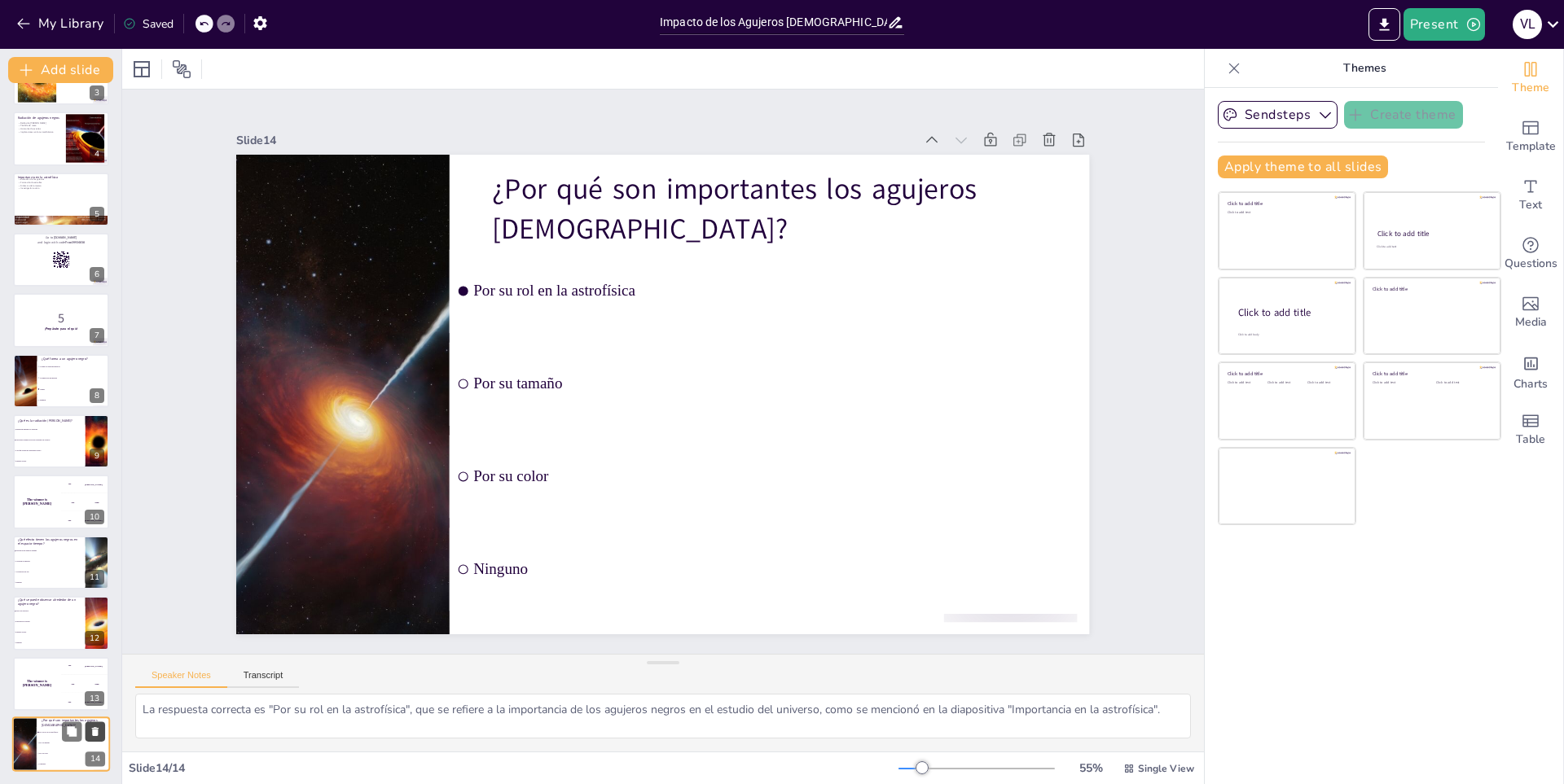
checkbox input "true"
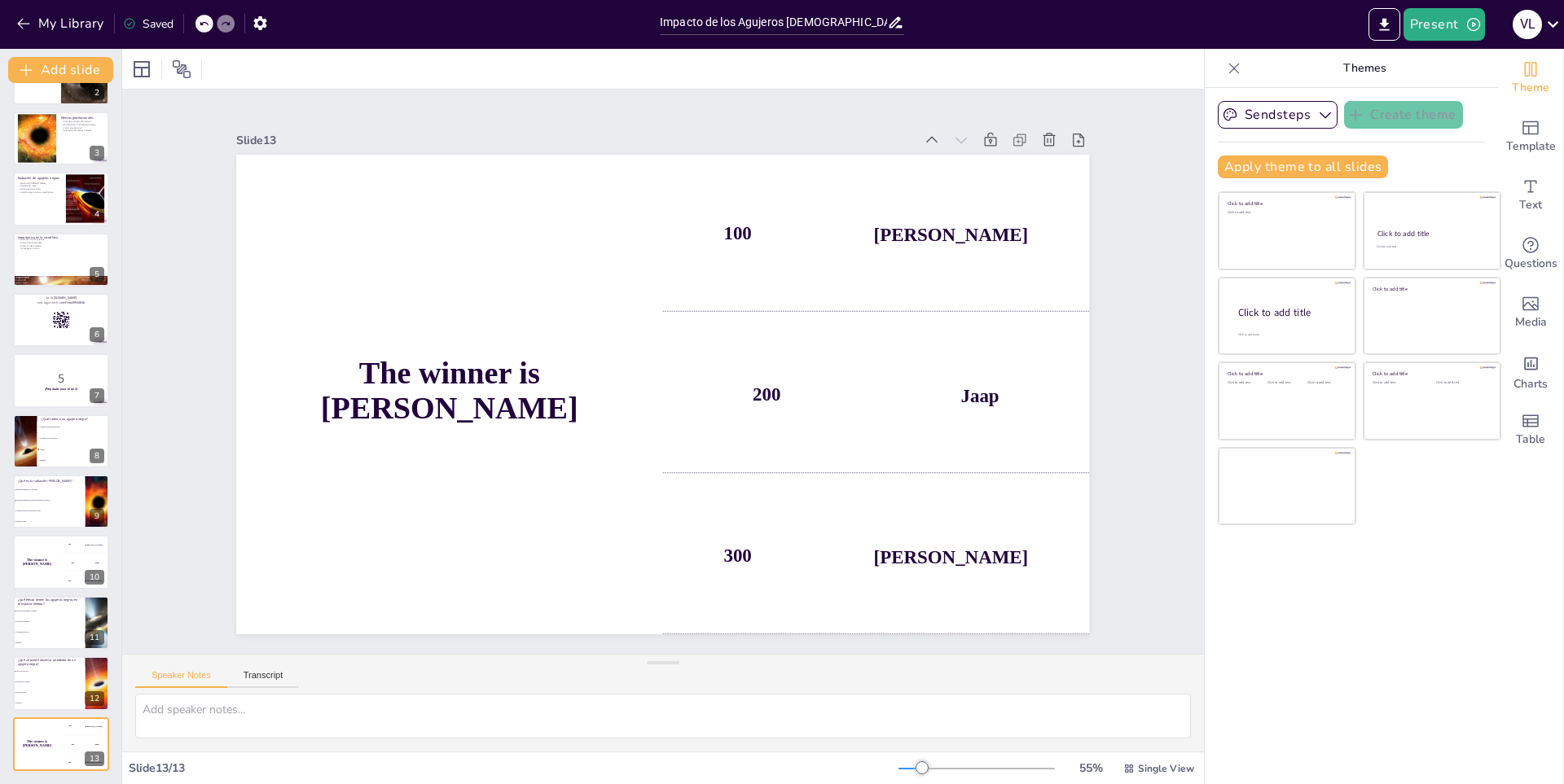
checkbox input "true"
click at [90, 724] on button at bounding box center [94, 733] width 20 height 20
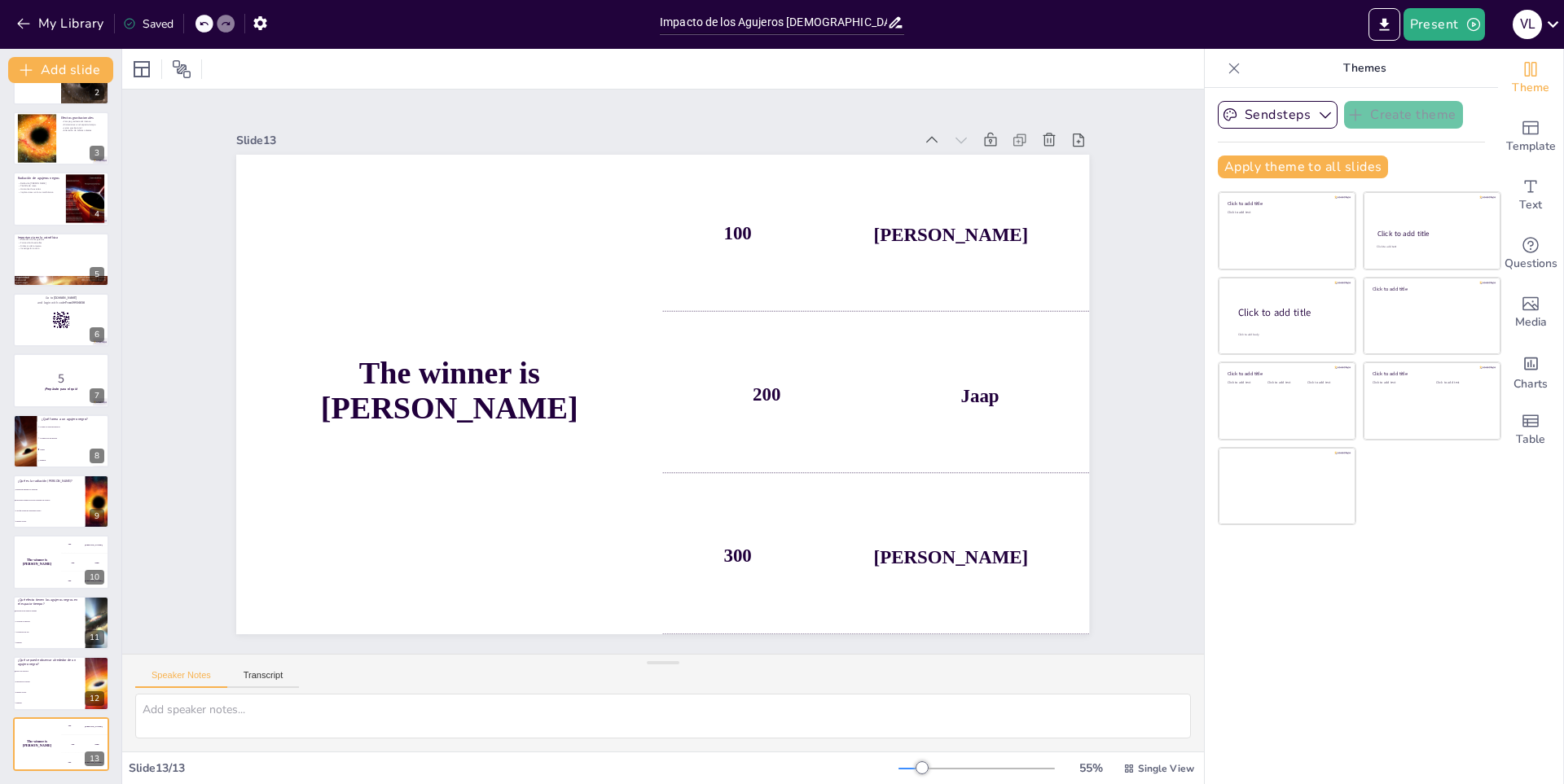
type textarea "La respuesta correcta es "Disco de acreción", que es un fenómeno observado alre…"
checkbox input "true"
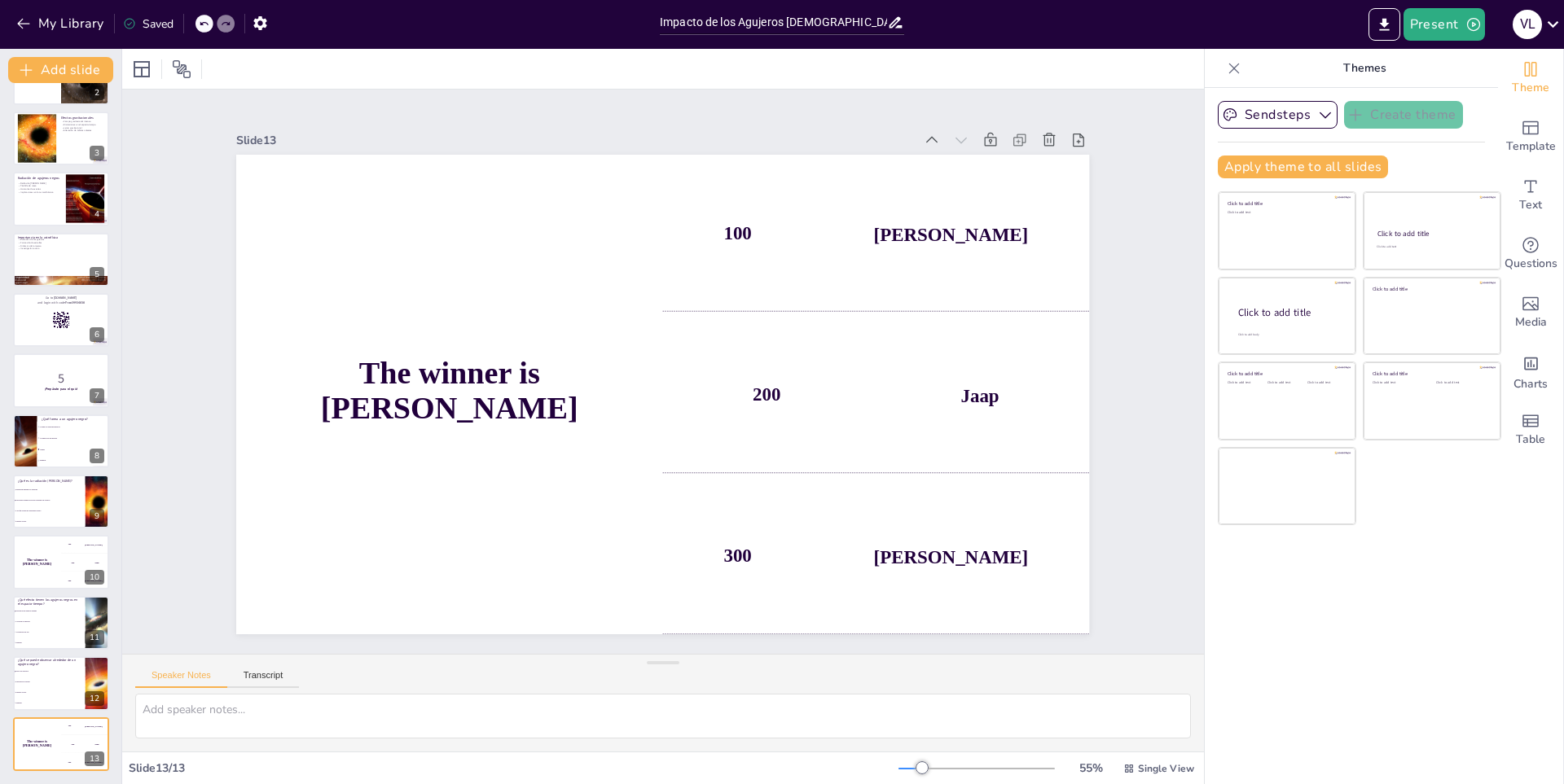
checkbox input "true"
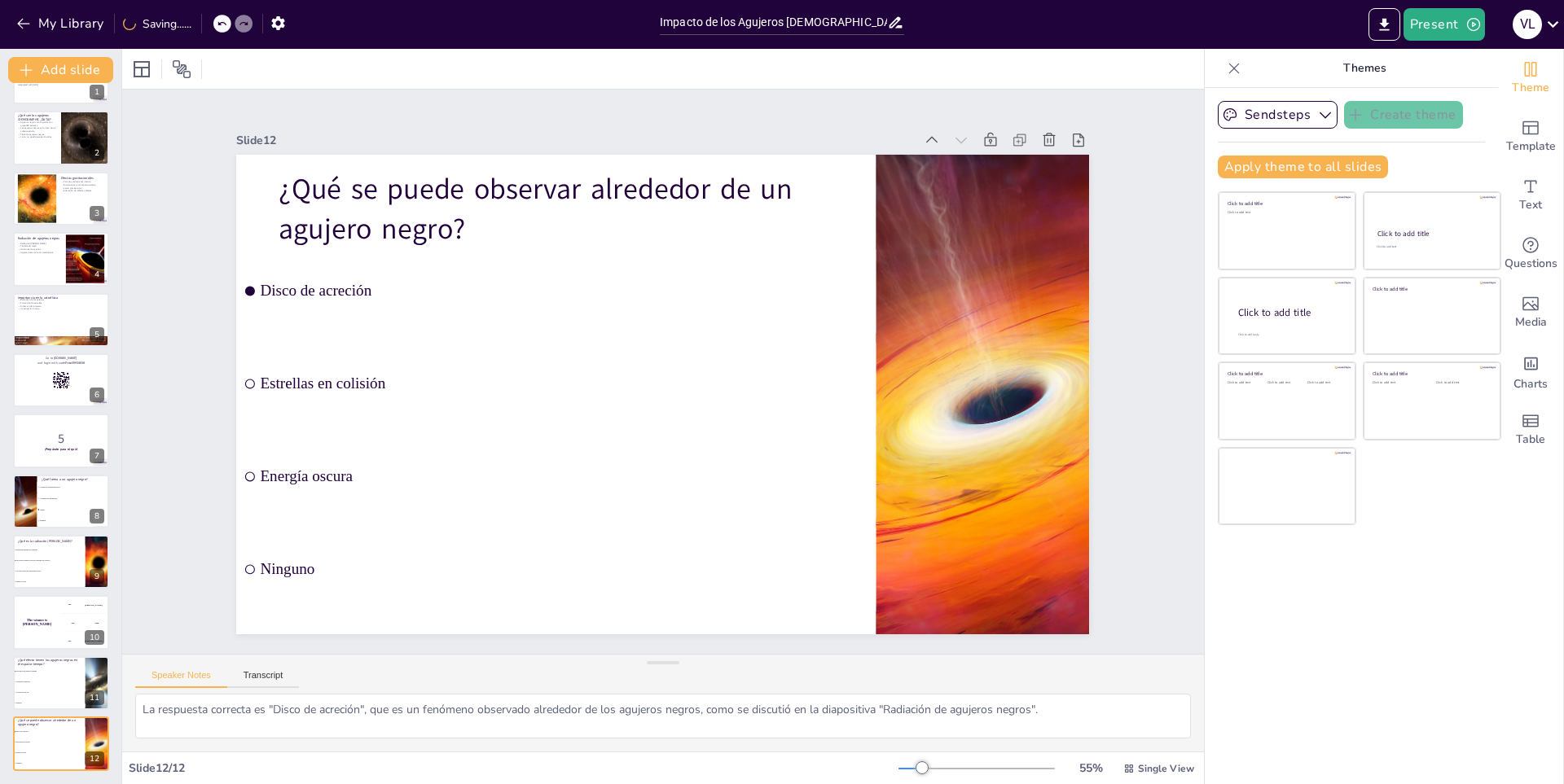
checkbox input "true"
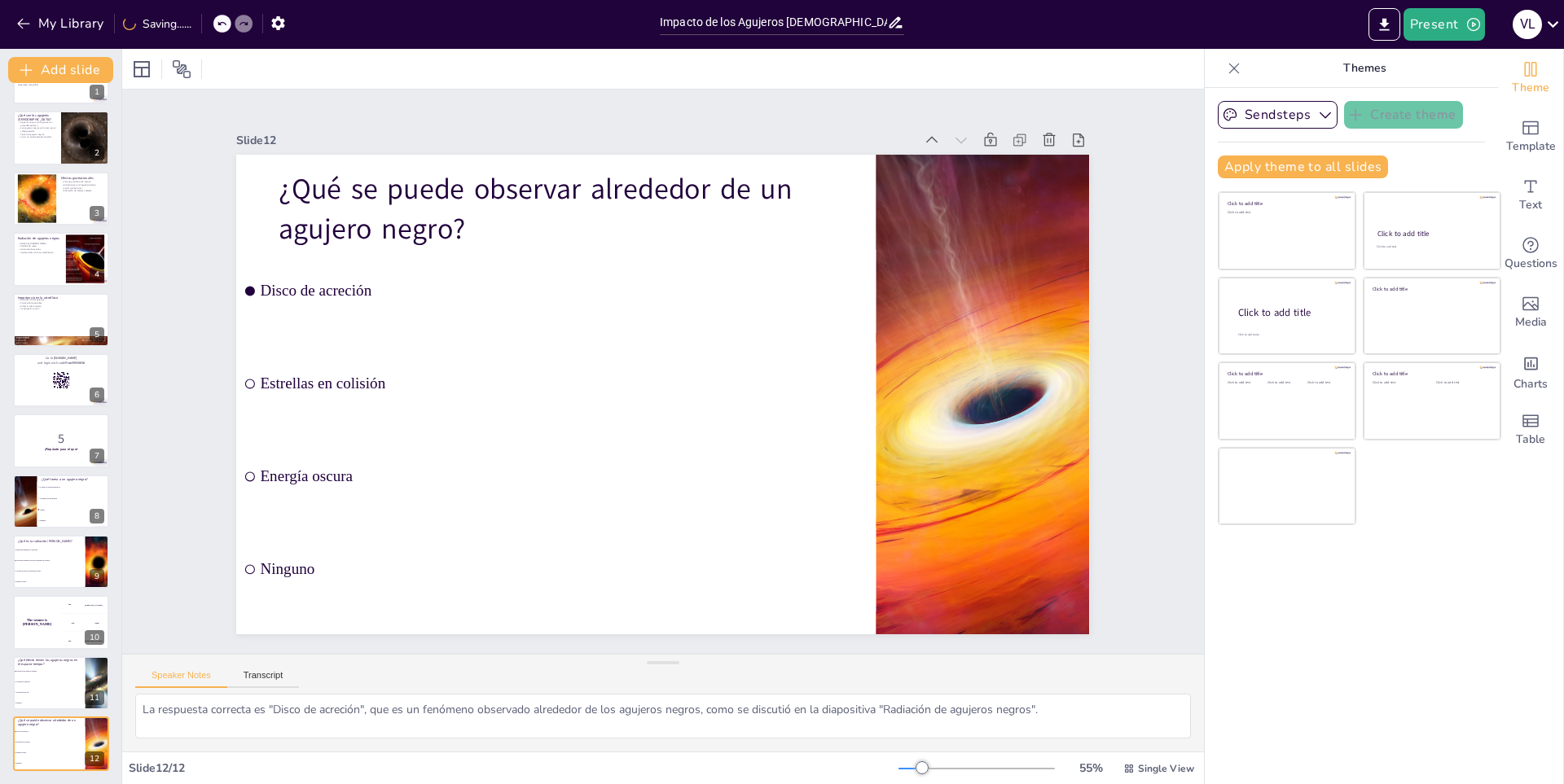
scroll to position [46, 0]
click at [90, 724] on button at bounding box center [94, 732] width 20 height 20
type textarea "La respuesta correcta es "Distorsión del espacio-tiempo", que es un efecto clav…"
checkbox input "true"
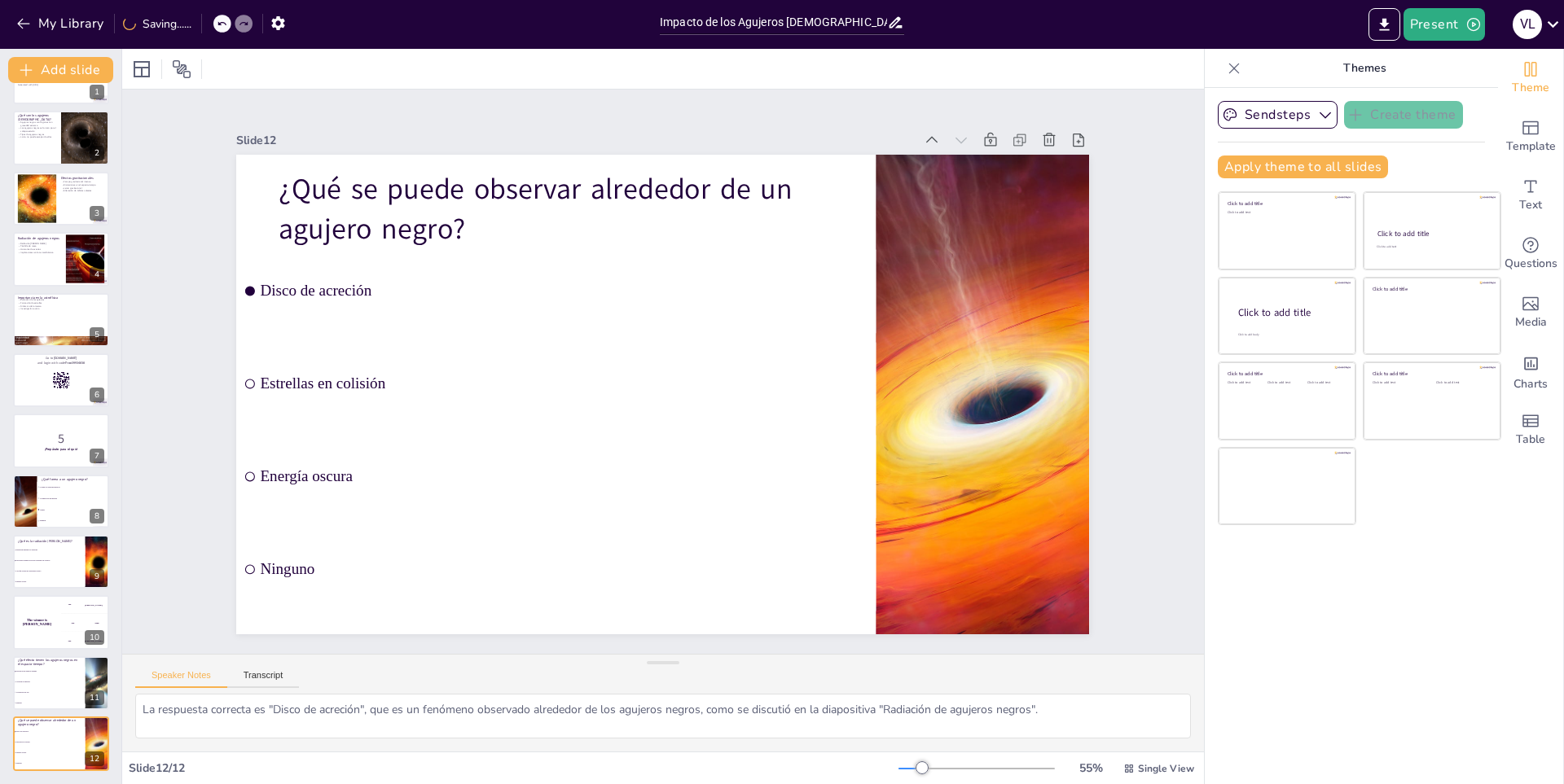
checkbox input "true"
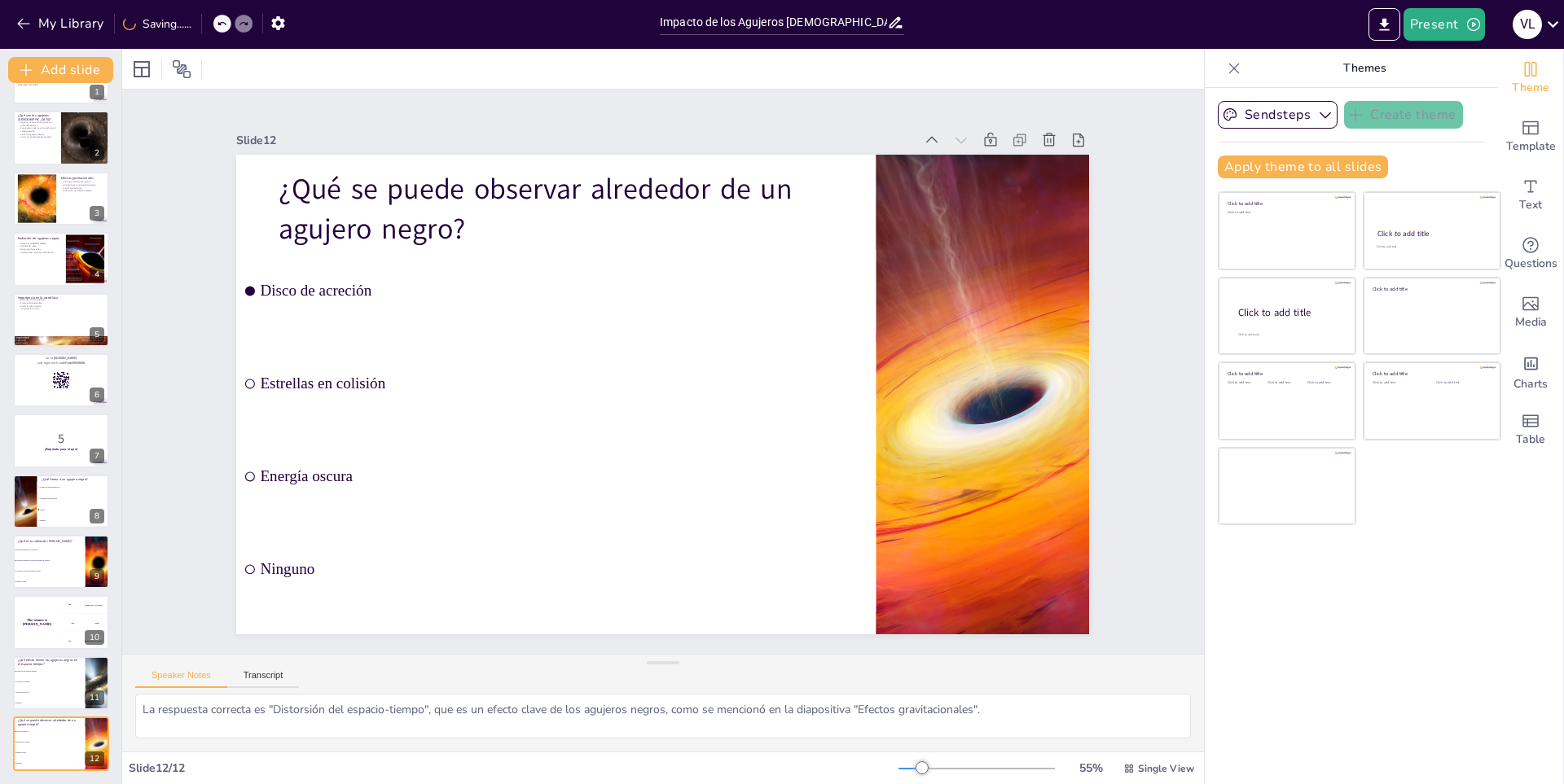
checkbox input "true"
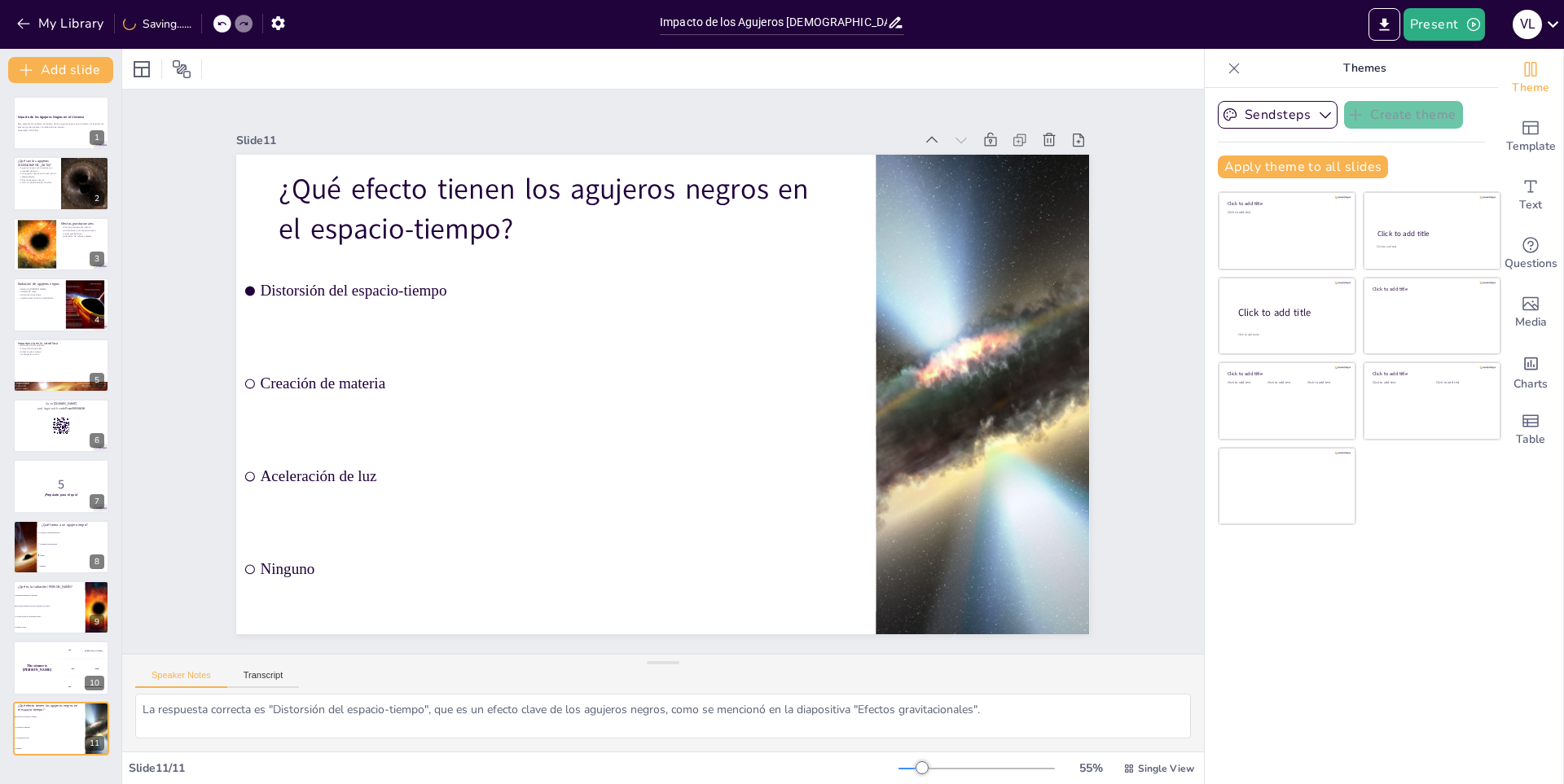
scroll to position [0, 0]
click at [90, 724] on button at bounding box center [94, 717] width 20 height 20
checkbox input "true"
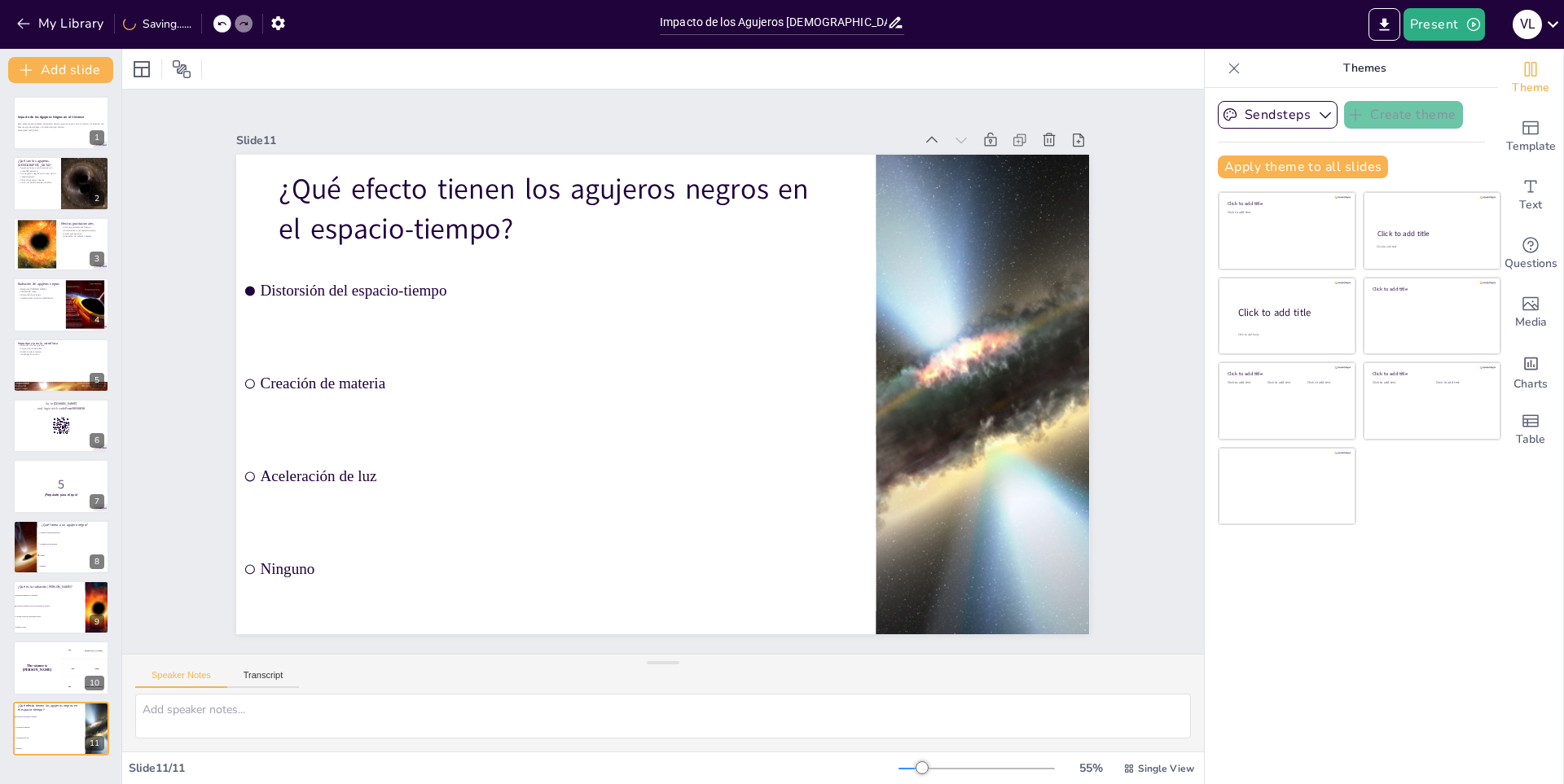
checkbox input "true"
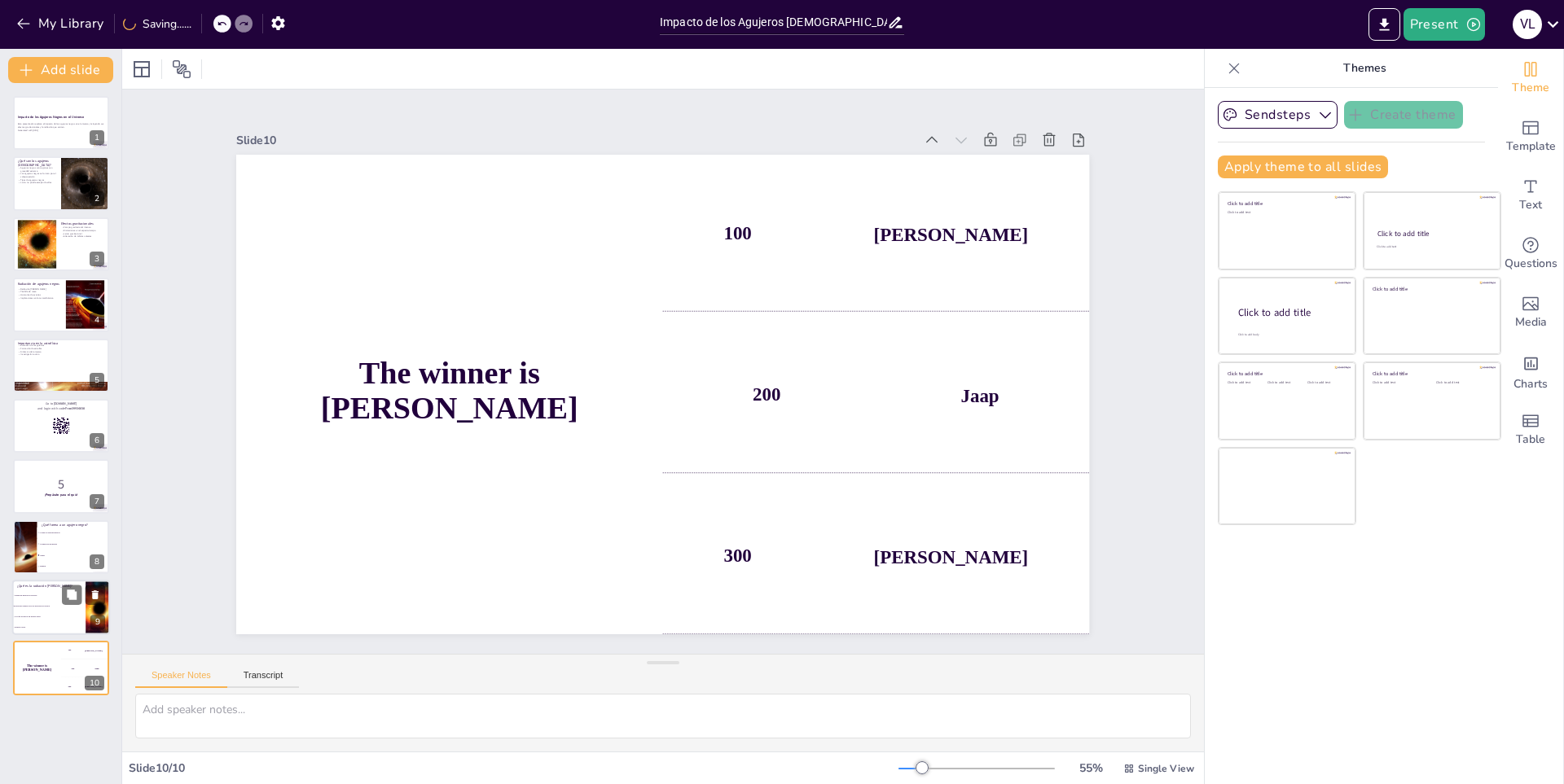
checkbox input "true"
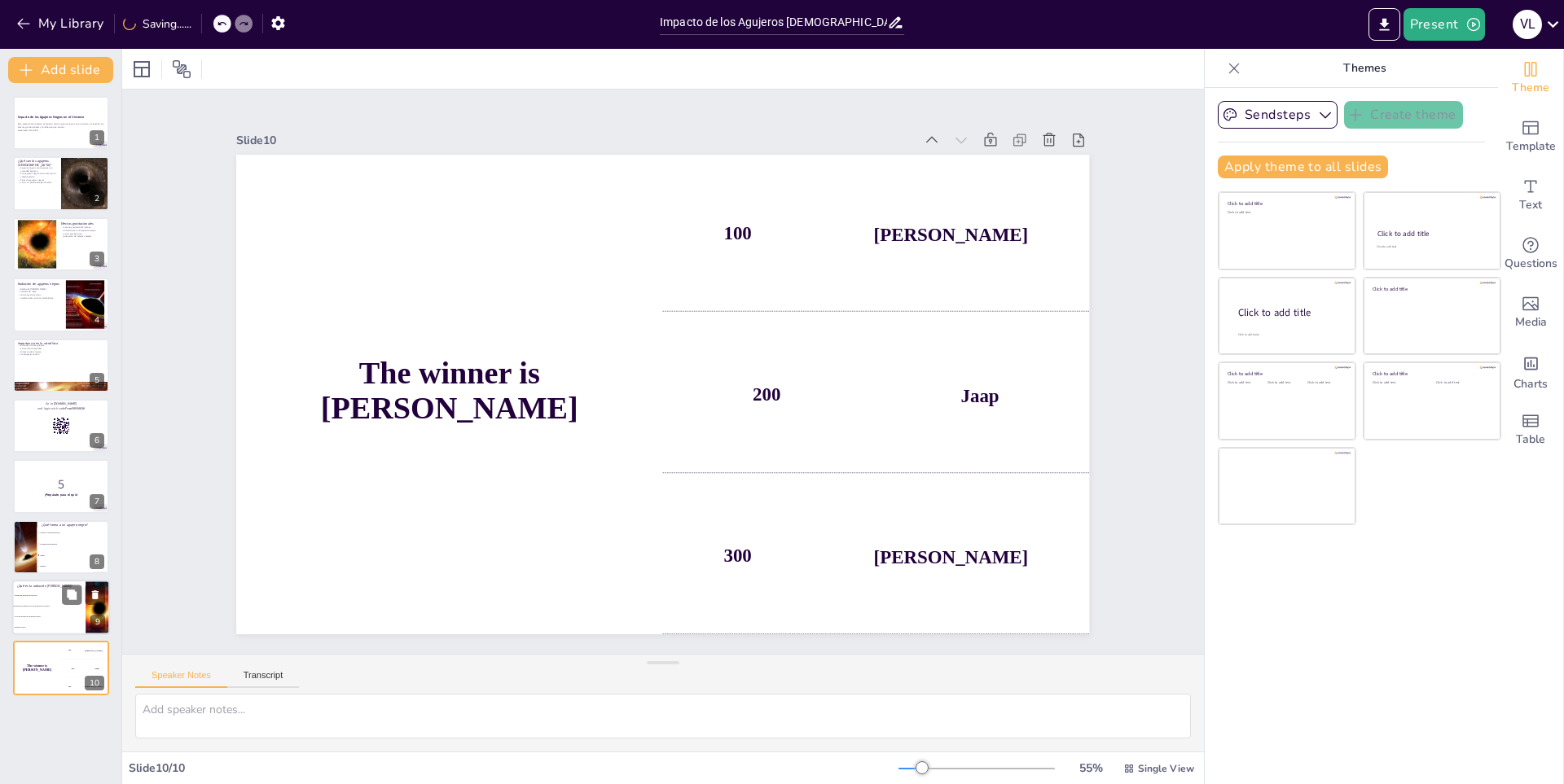
checkbox input "true"
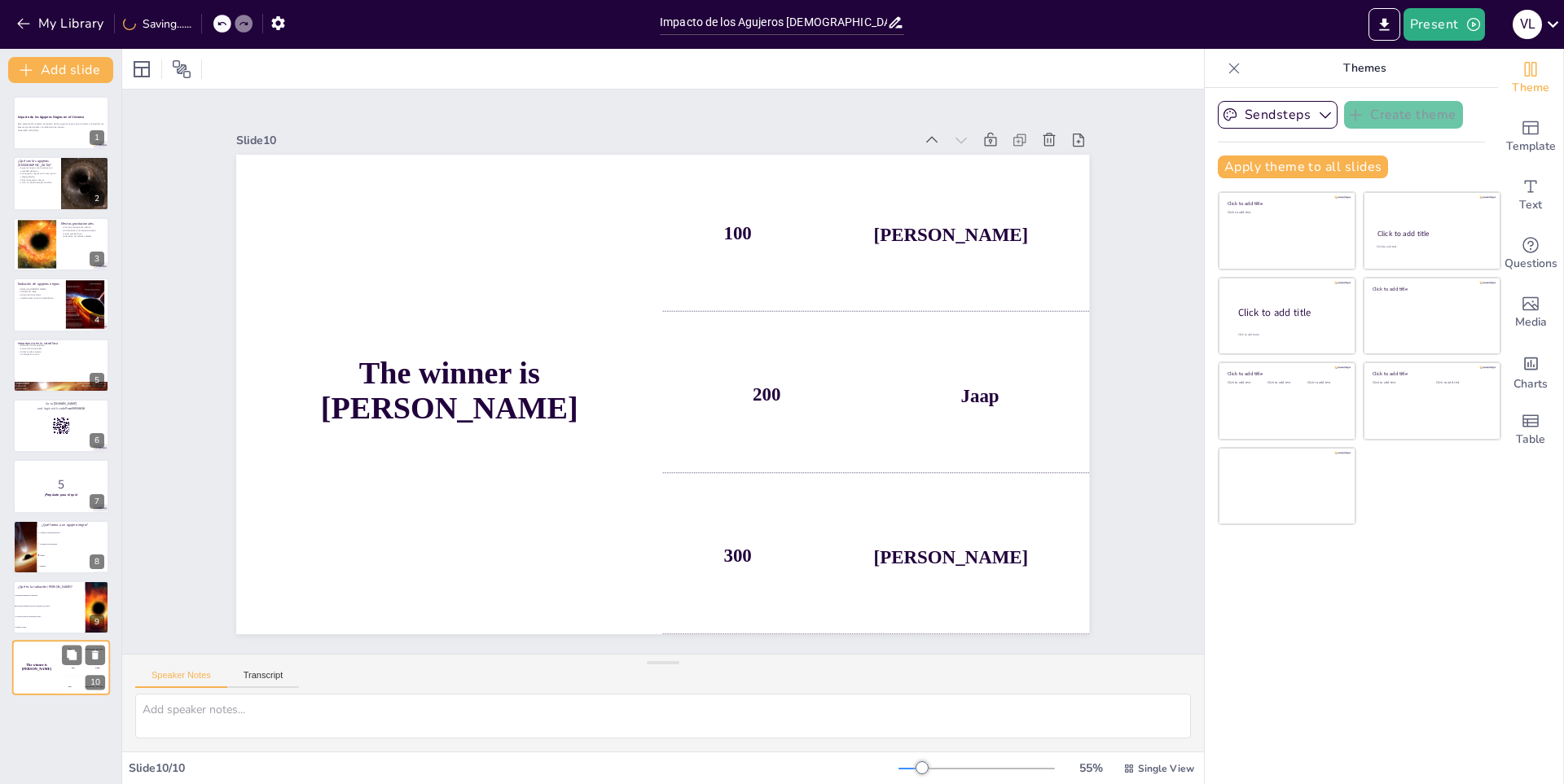
checkbox input "true"
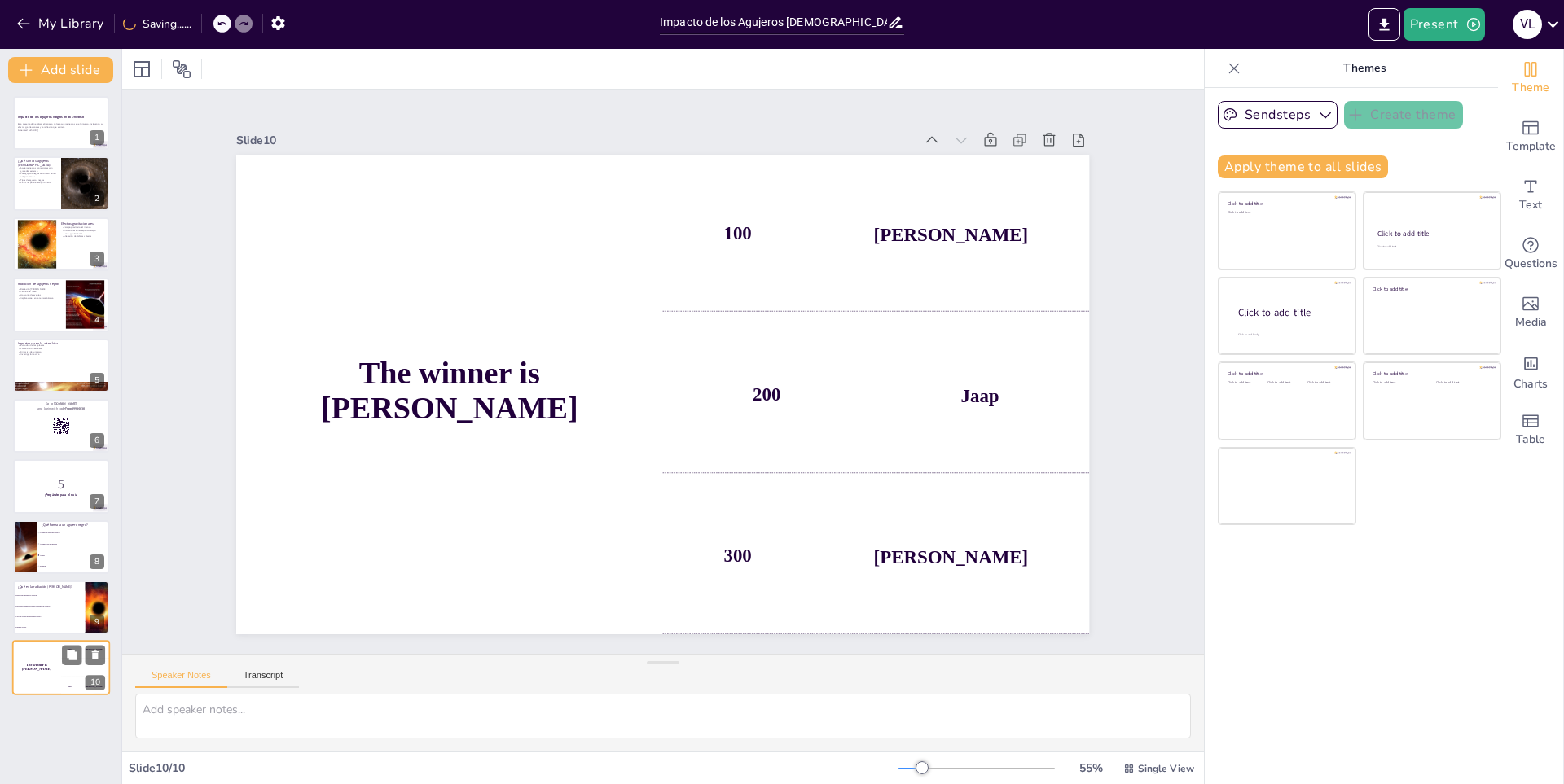
checkbox input "true"
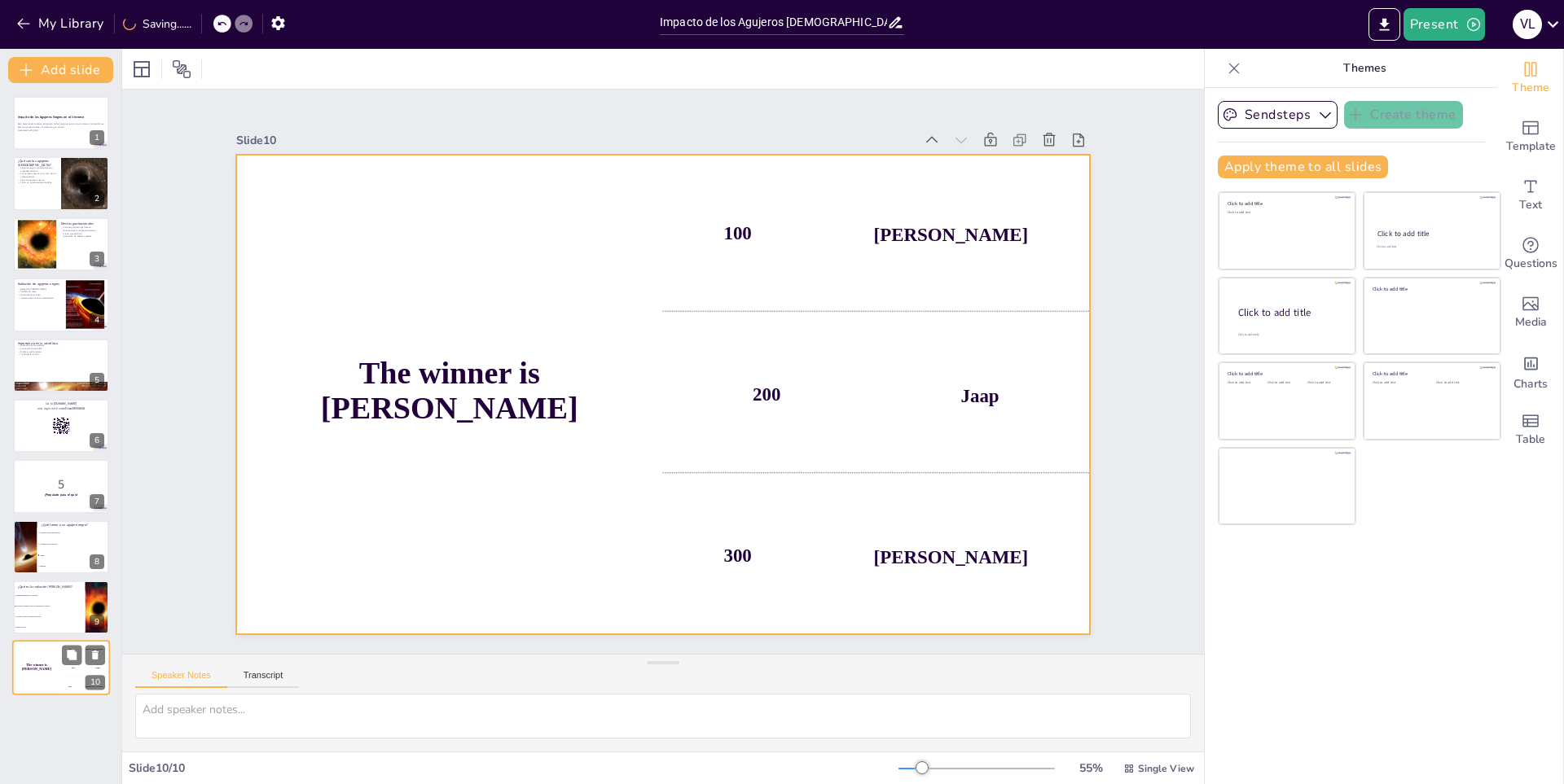
checkbox input "true"
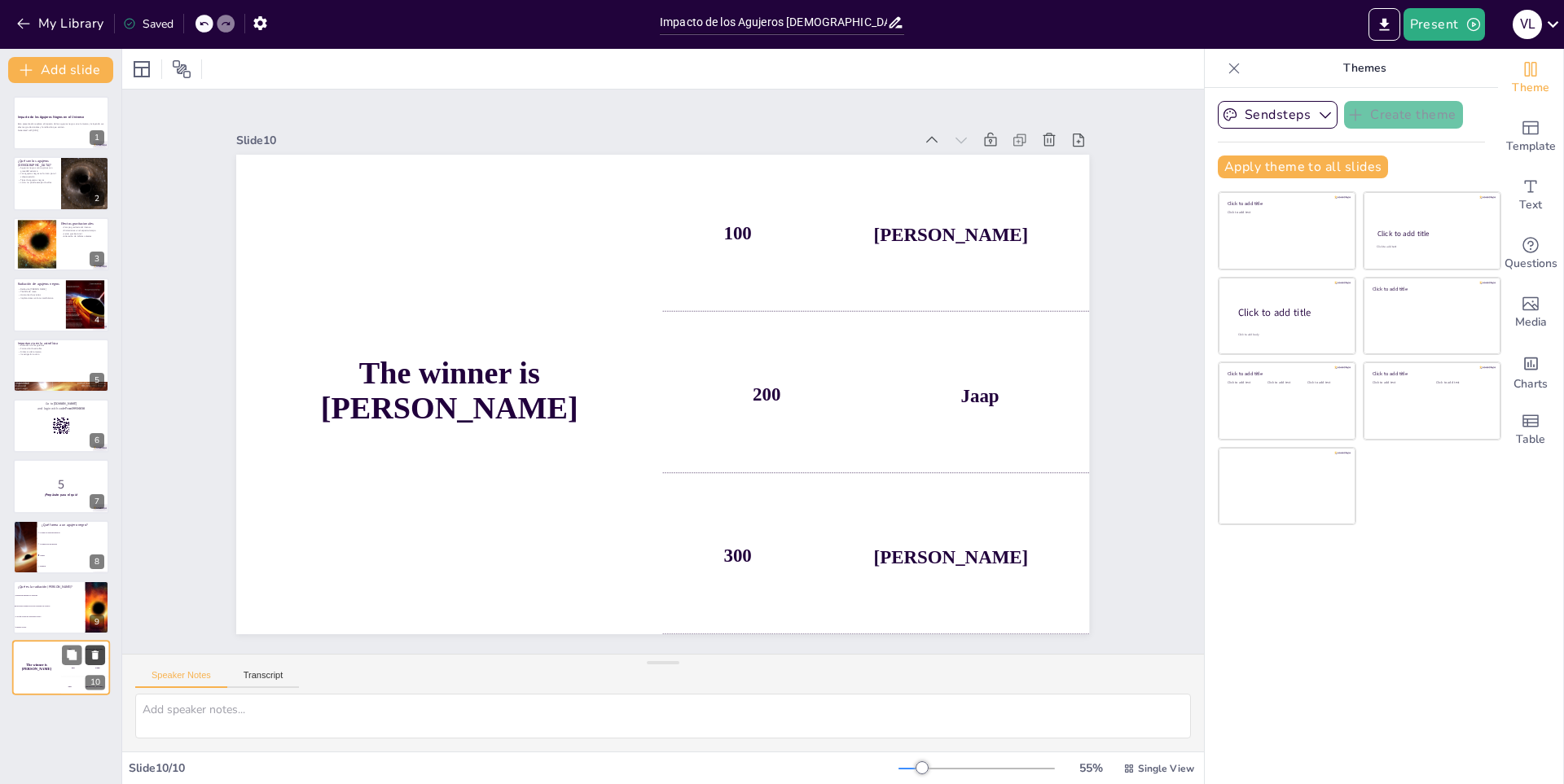
click at [93, 655] on icon at bounding box center [95, 656] width 7 height 9
type textarea "La respuesta correcta es "Partículas creadas cerca del horizonte de eventos", q…"
checkbox input "true"
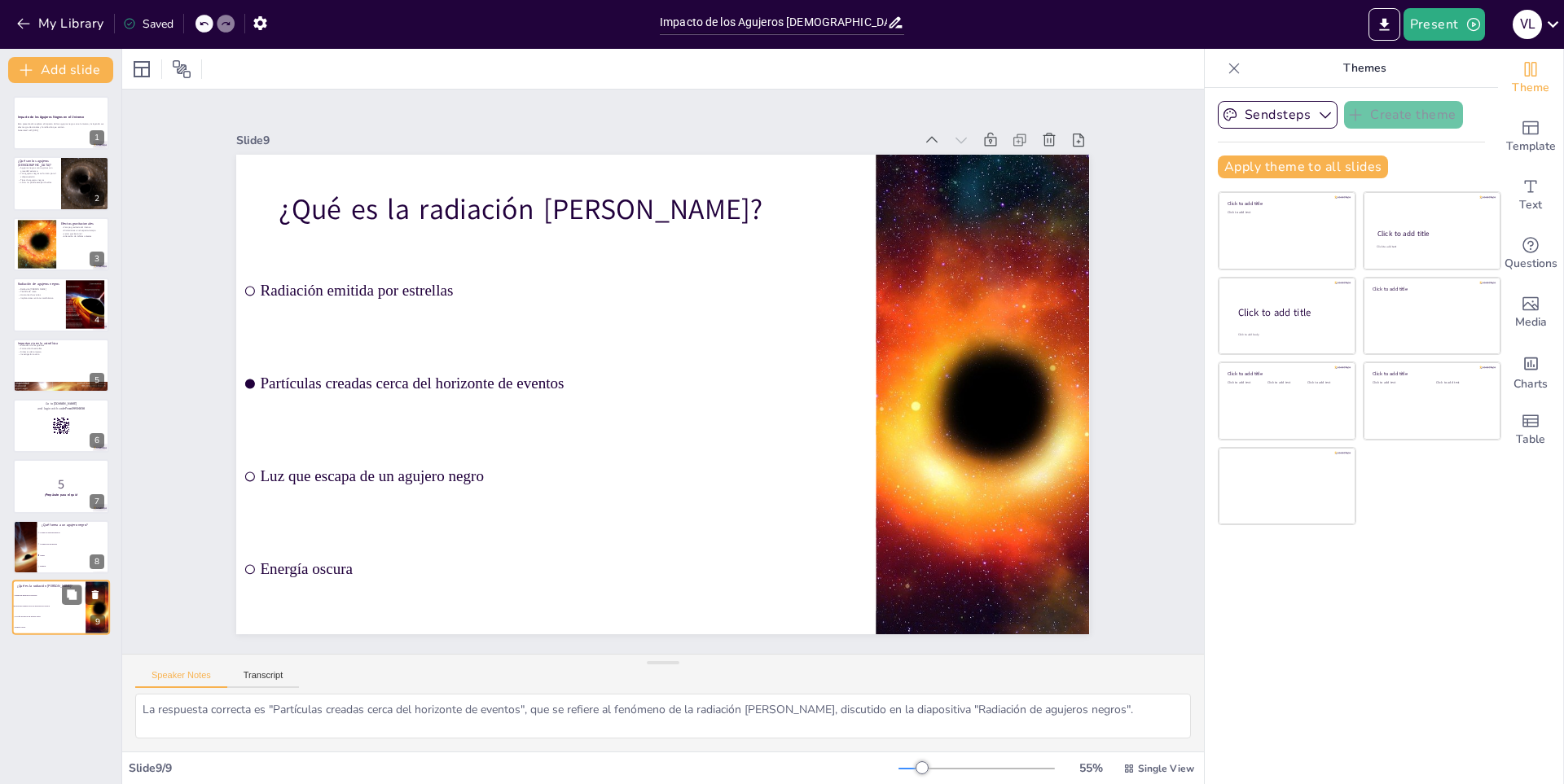
checkbox input "true"
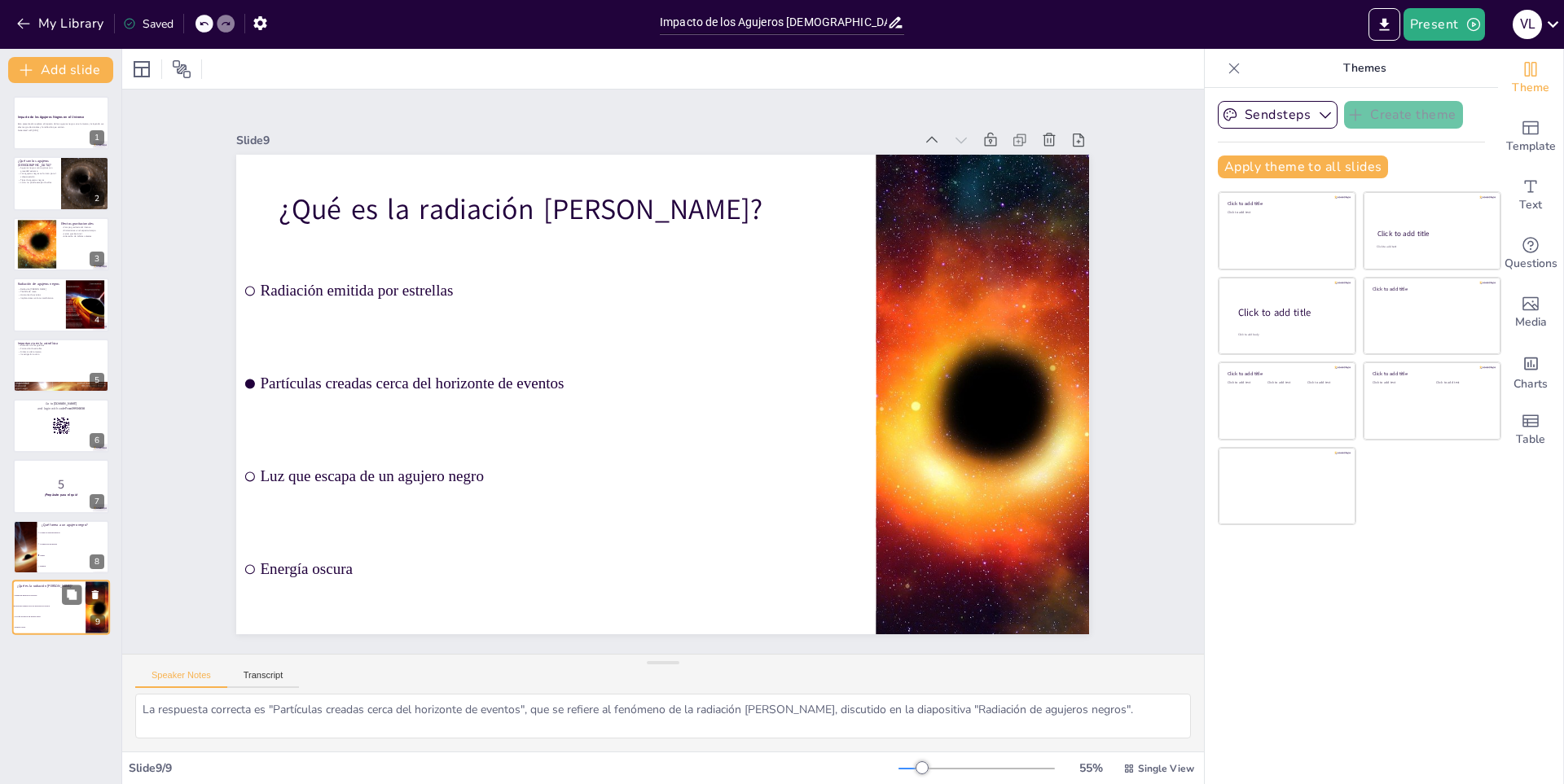
checkbox input "true"
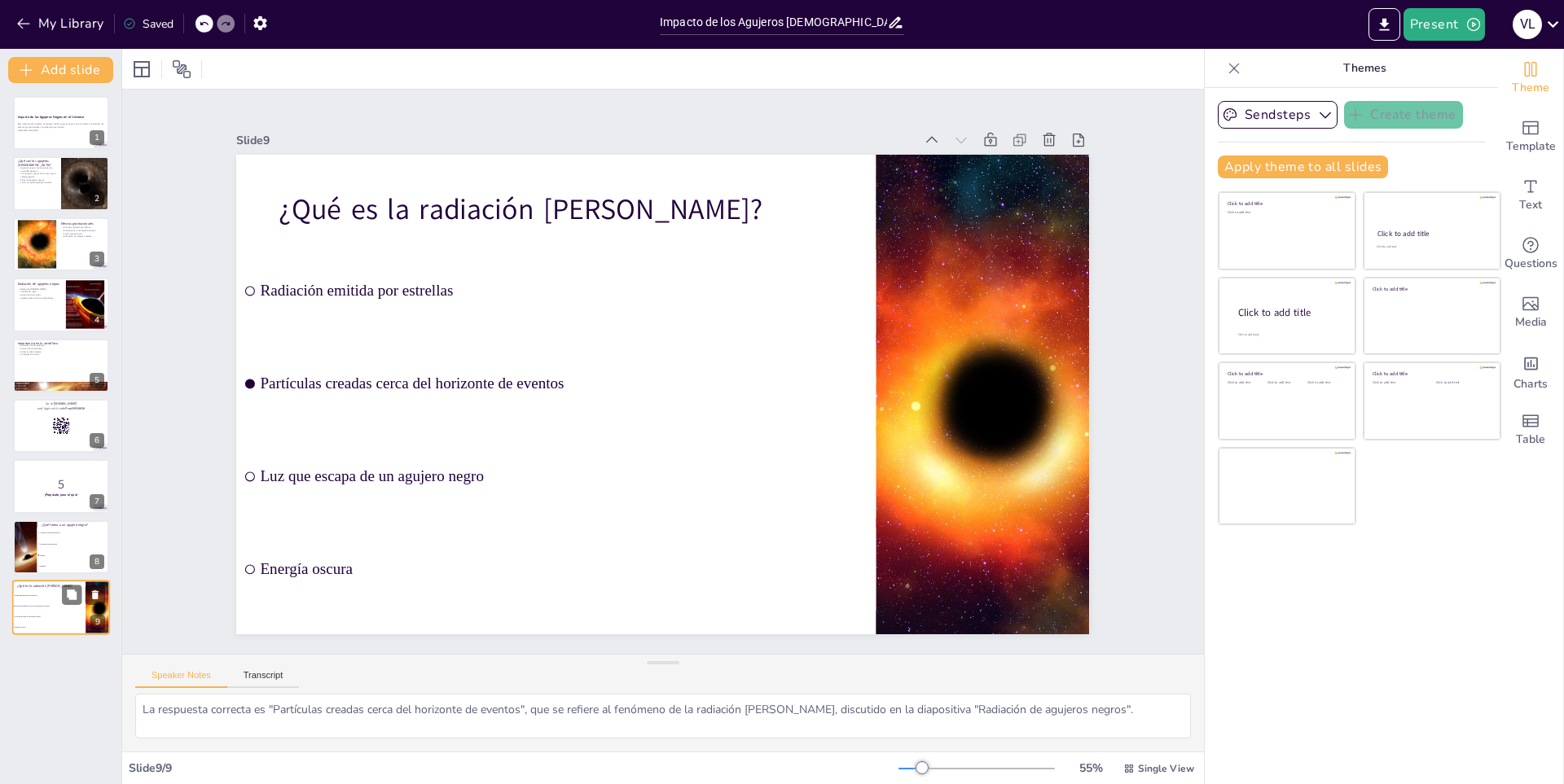
checkbox input "true"
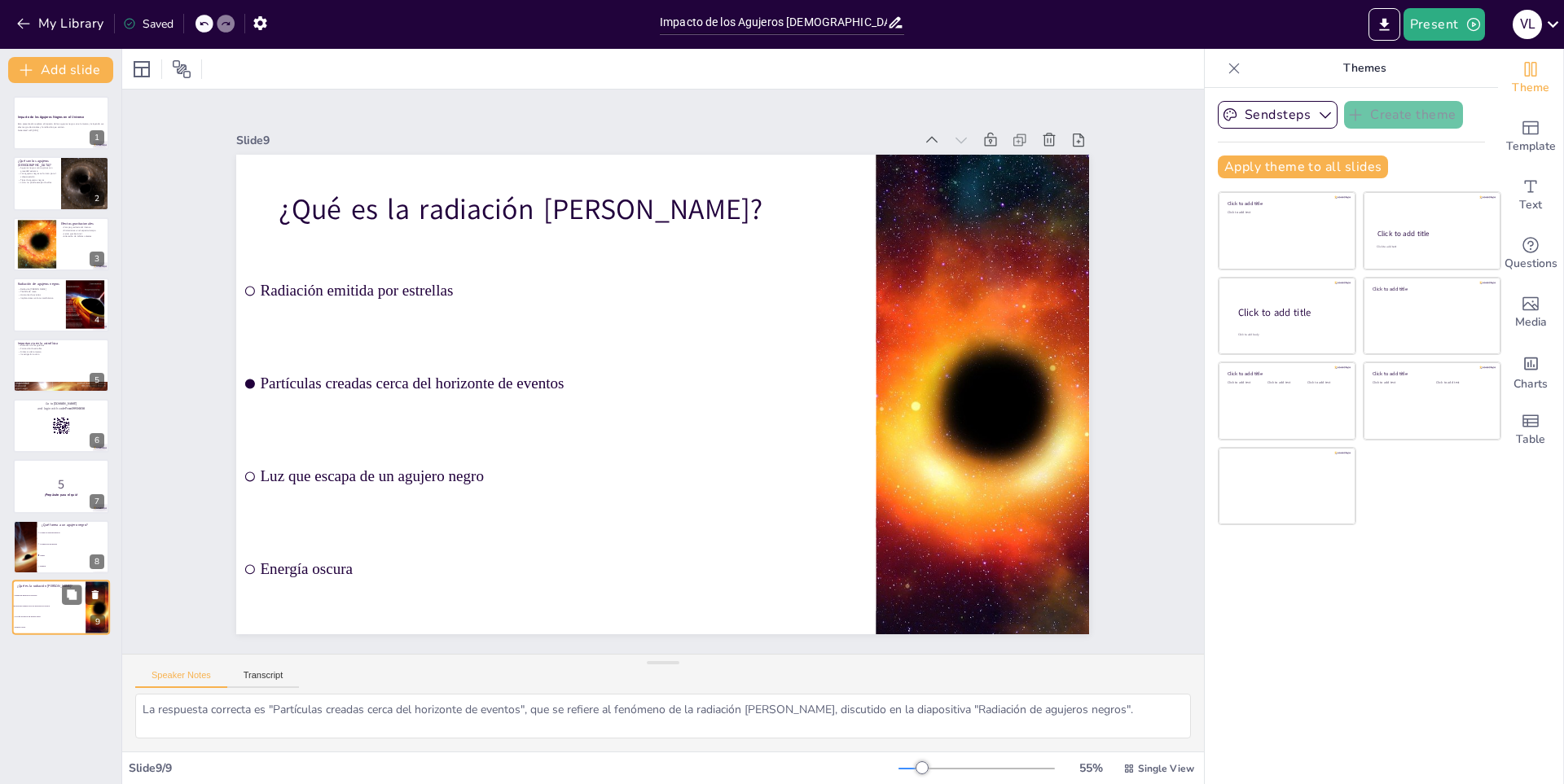
checkbox input "true"
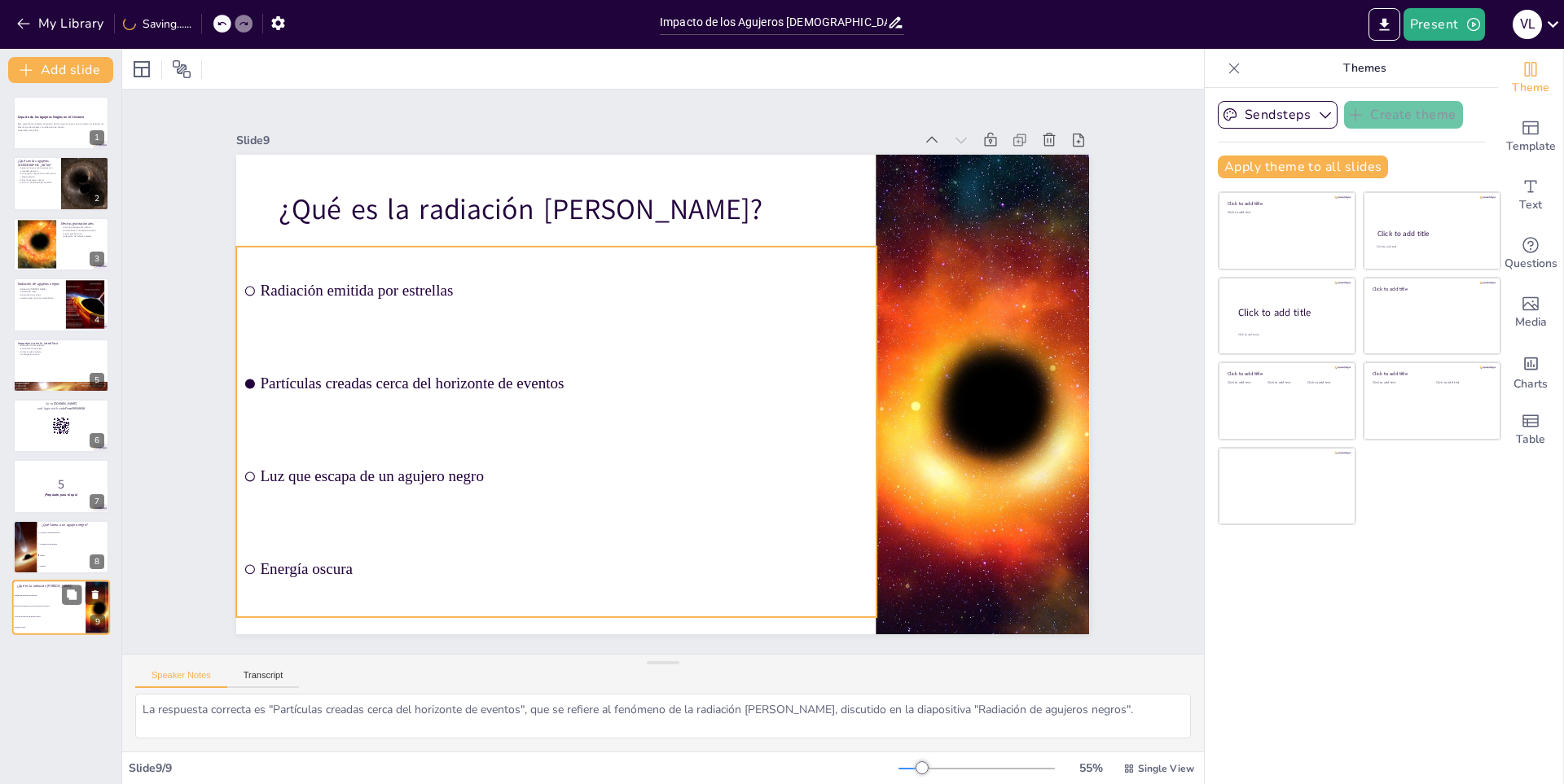
checkbox input "true"
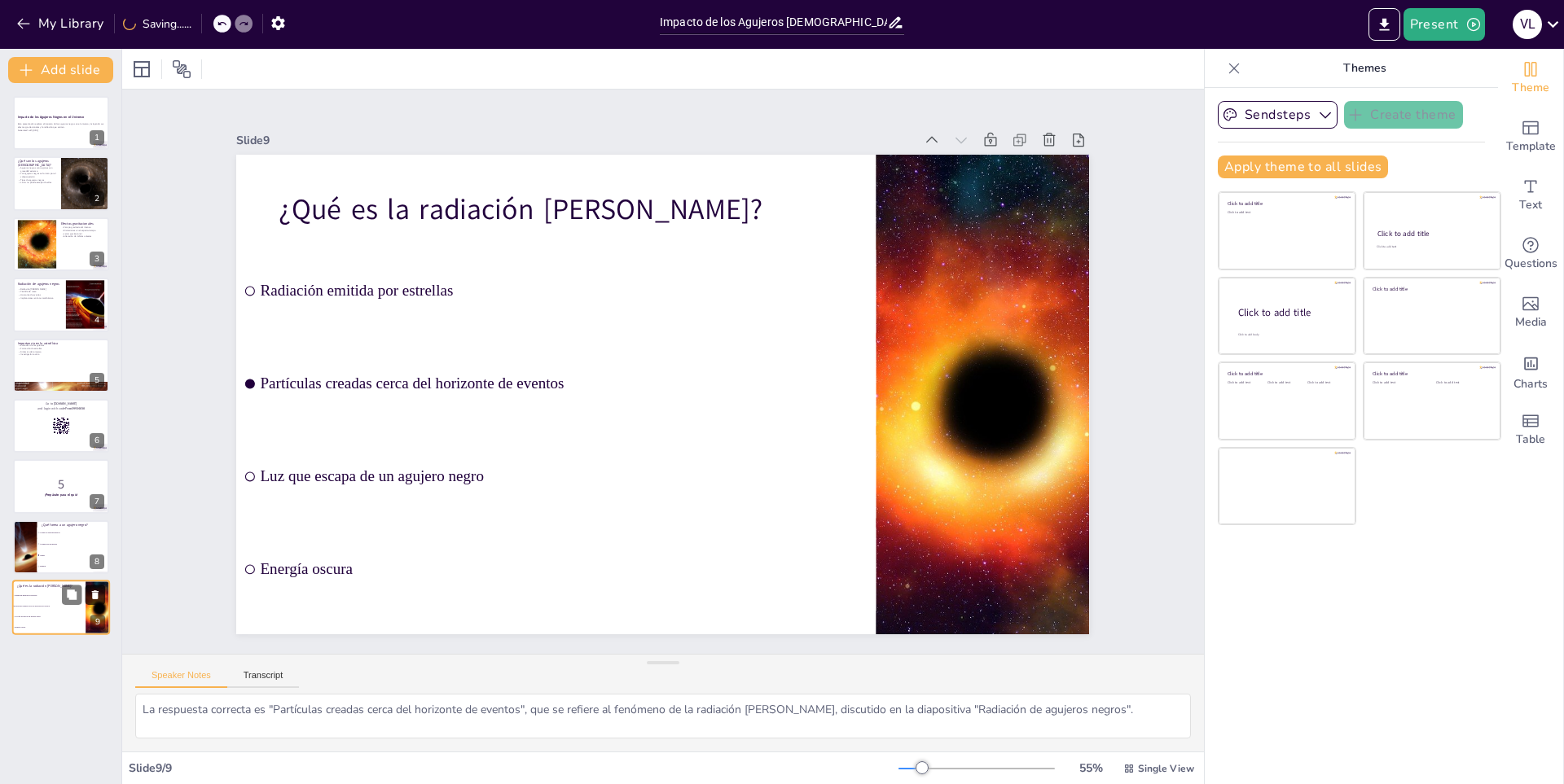
click at [91, 593] on icon at bounding box center [95, 595] width 12 height 12
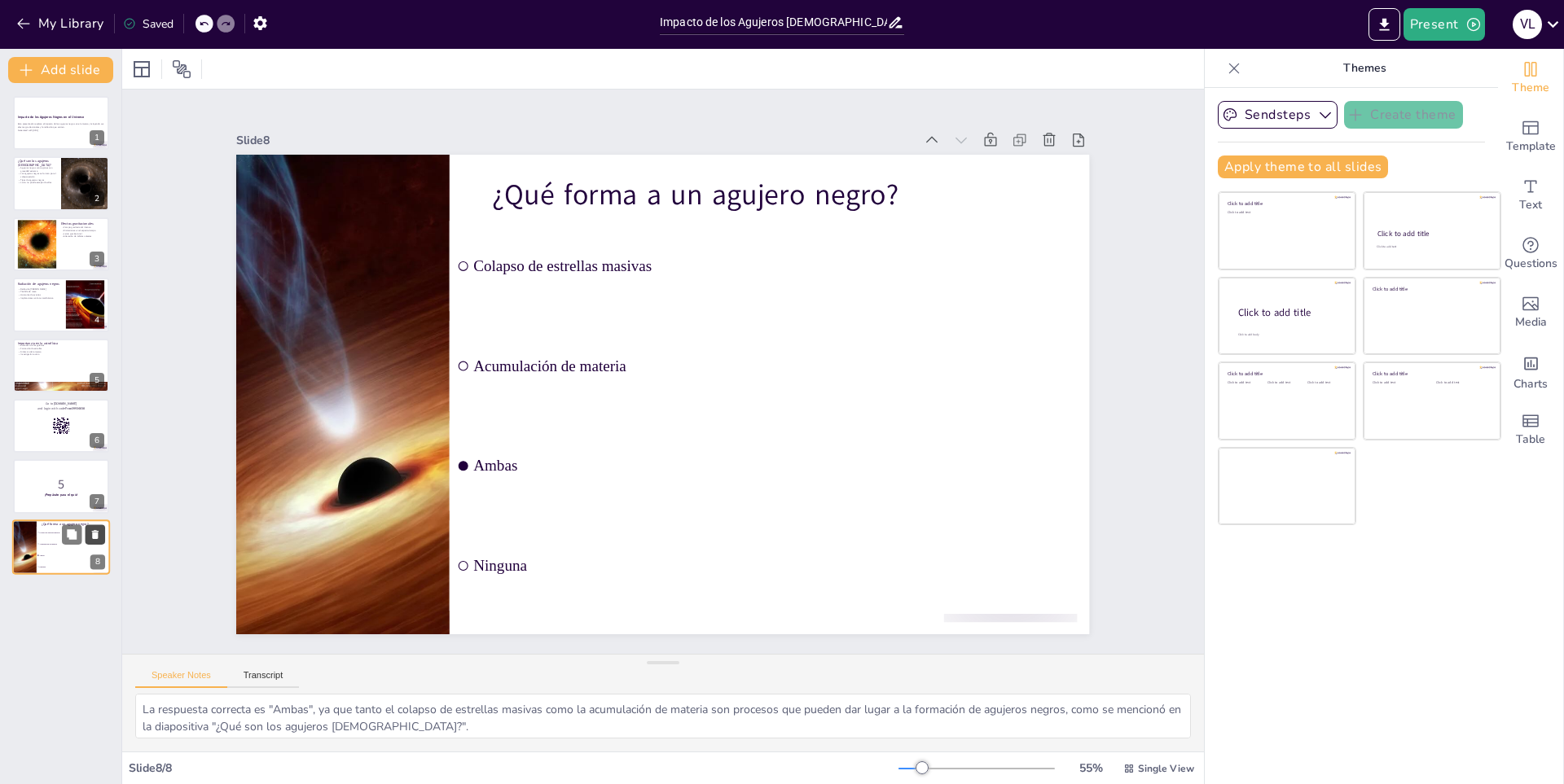
click at [89, 526] on button at bounding box center [95, 535] width 20 height 20
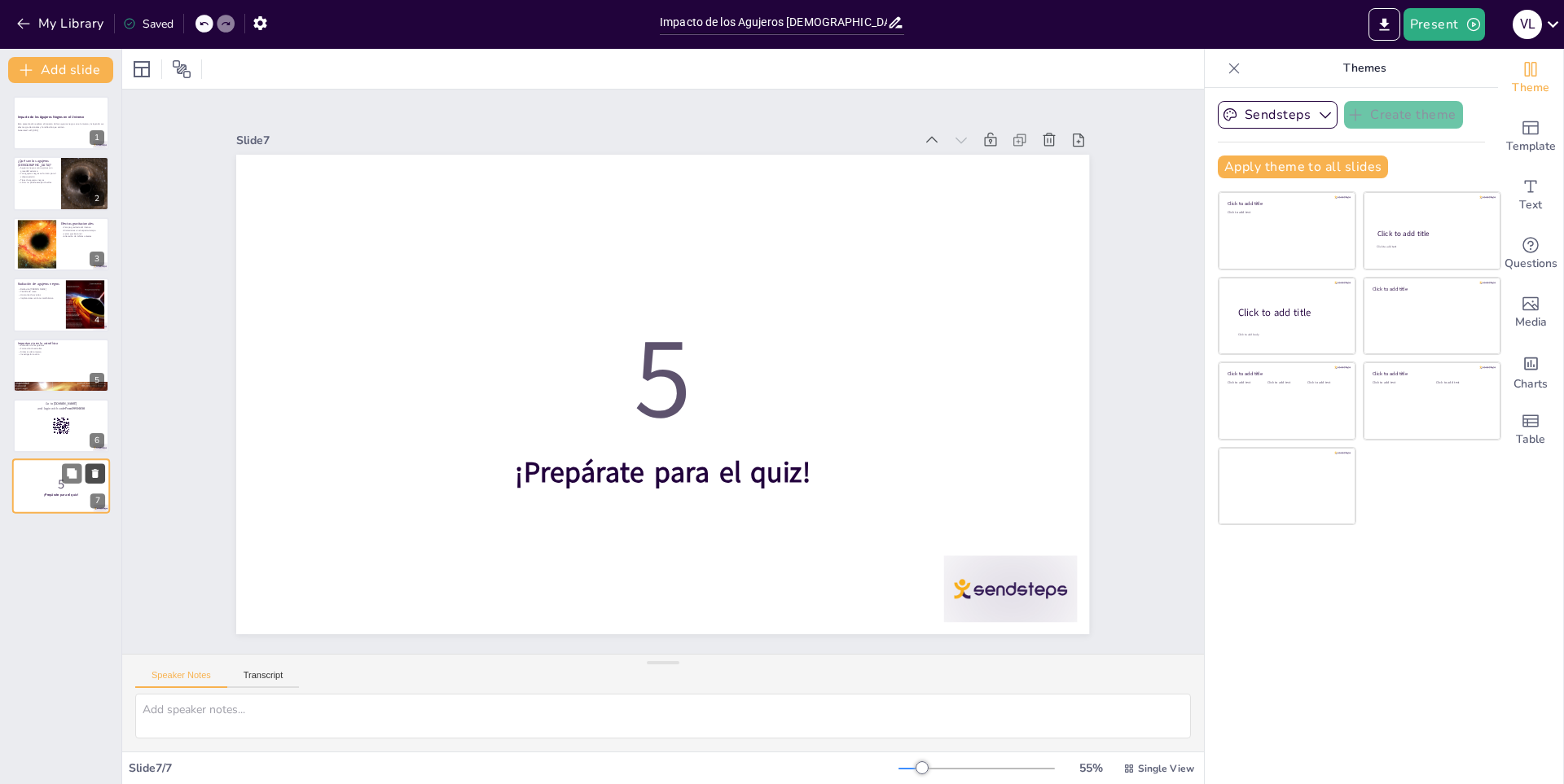
click at [99, 466] on button at bounding box center [95, 474] width 20 height 20
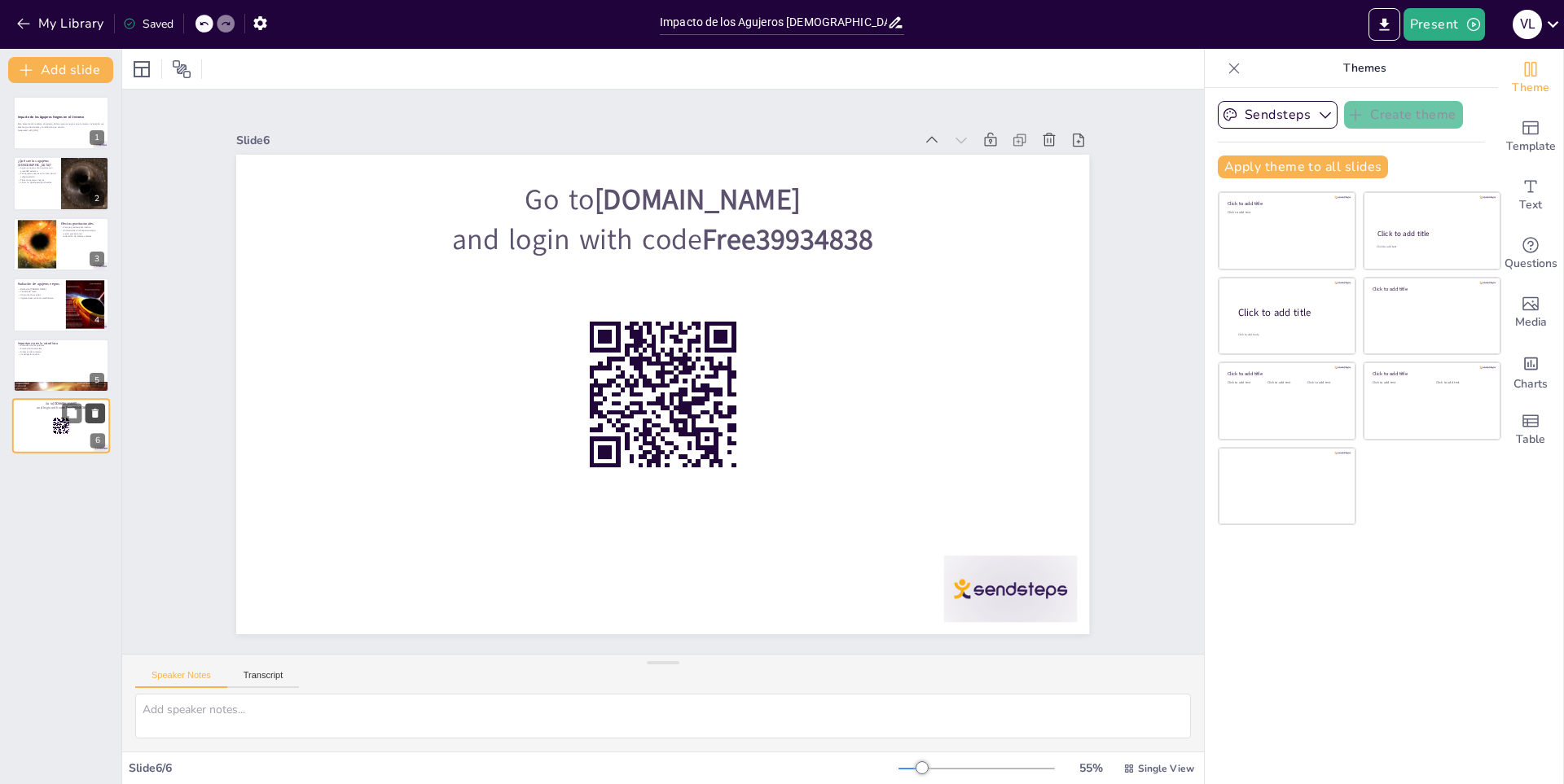
click at [95, 414] on icon at bounding box center [95, 413] width 7 height 9
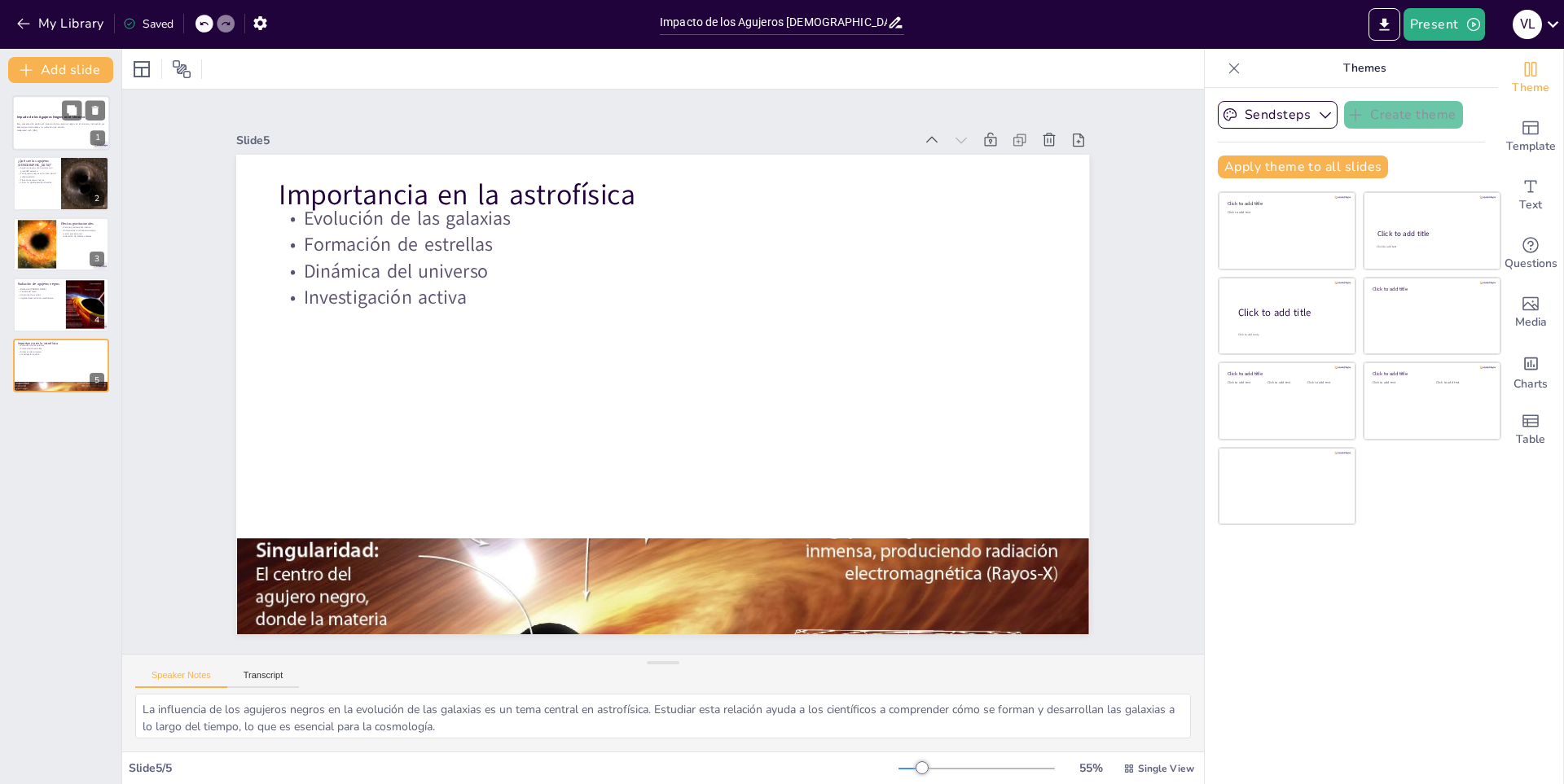
click at [55, 128] on p "Esta presentación explora el impacto de los agujeros negros en el universo, inc…" at bounding box center [61, 125] width 88 height 6
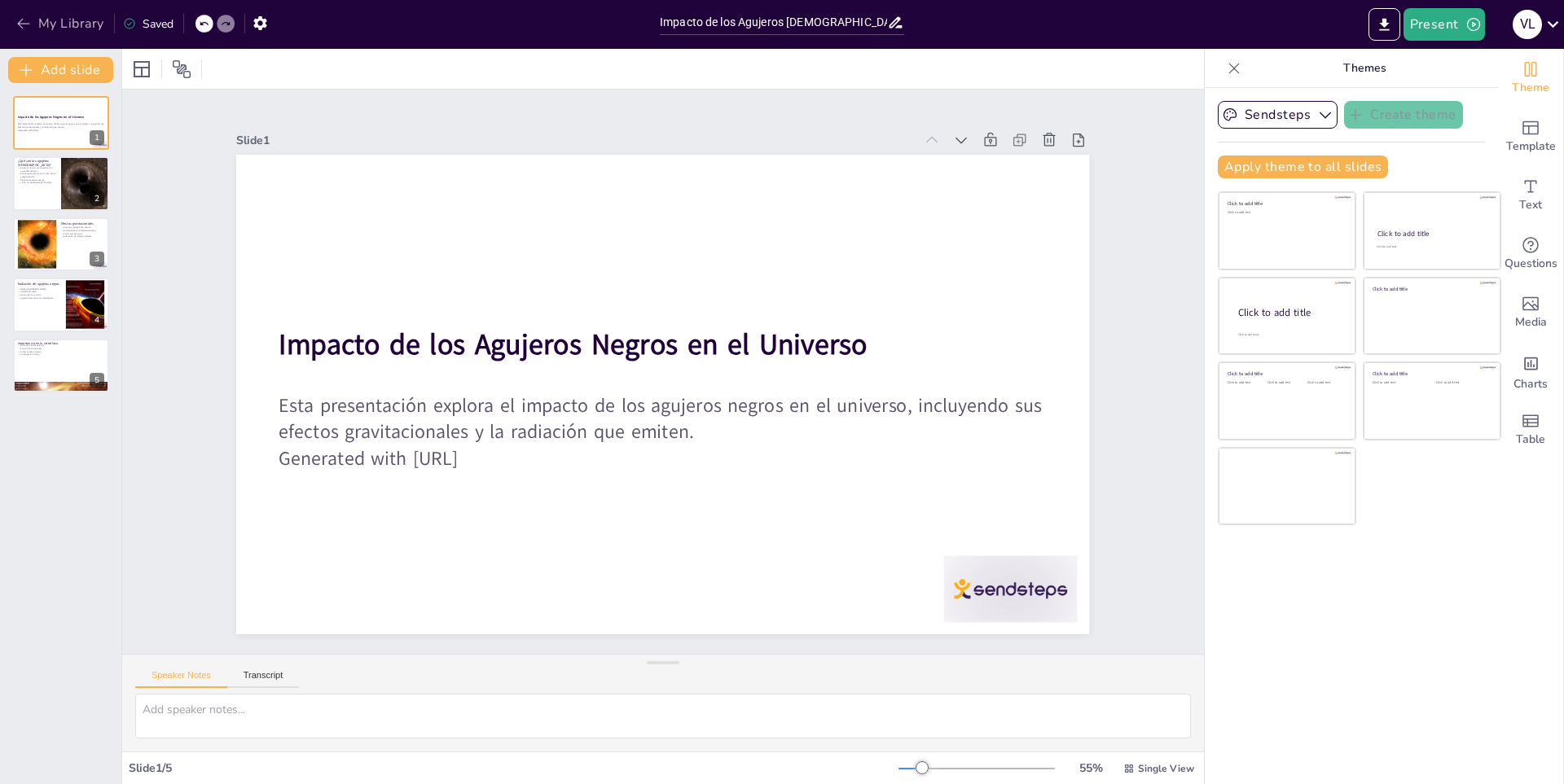
click at [62, 16] on button "My Library" at bounding box center [61, 23] width 99 height 26
